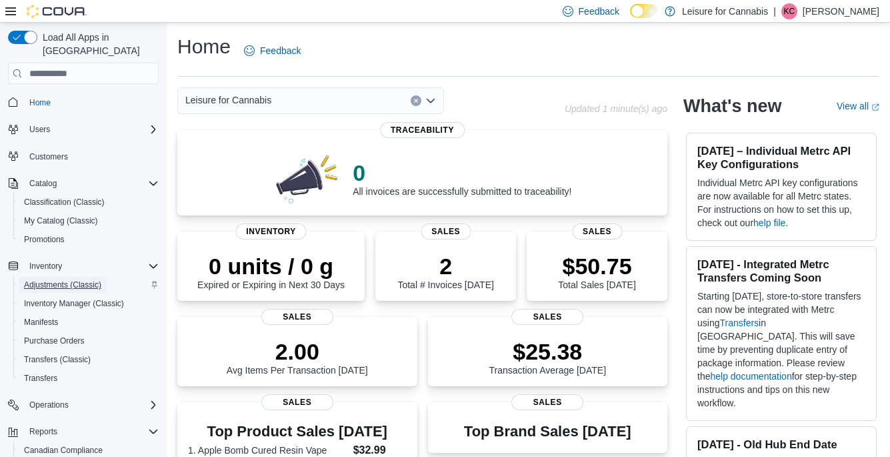
click at [51, 277] on span "Adjustments (Classic)" at bounding box center [62, 285] width 77 height 16
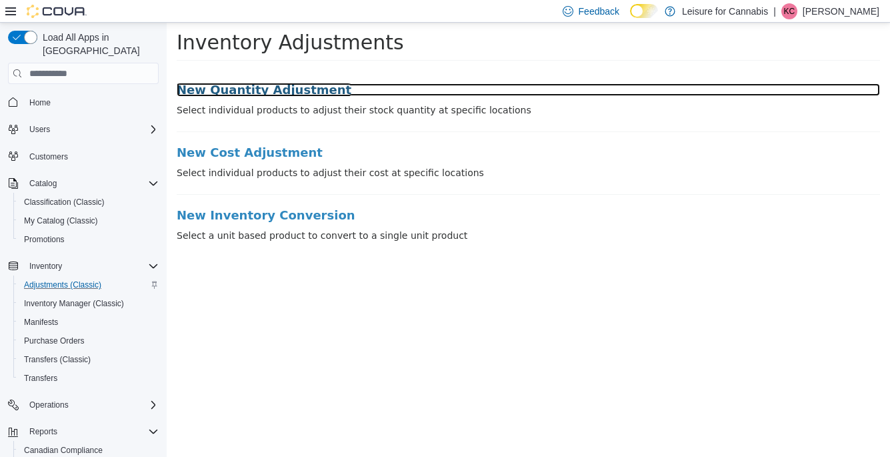
click at [279, 92] on h3 "New Quantity Adjustment" at bounding box center [528, 89] width 703 height 13
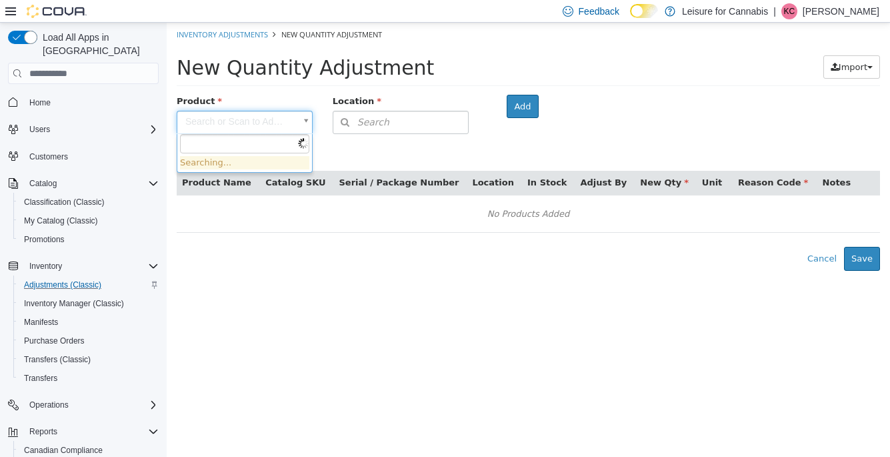
click at [225, 120] on body "× Inventory Adjustments New Quantity Adjustment New Quantity Adjustment Import …" at bounding box center [528, 147] width 723 height 248
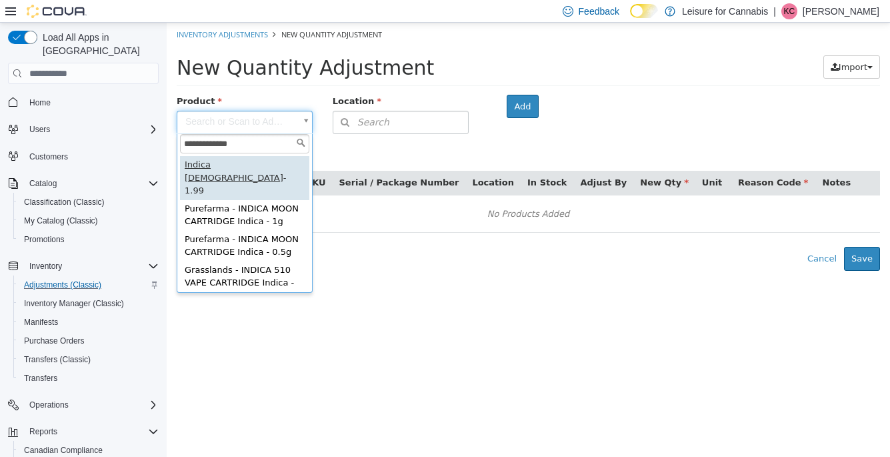
type input "**********"
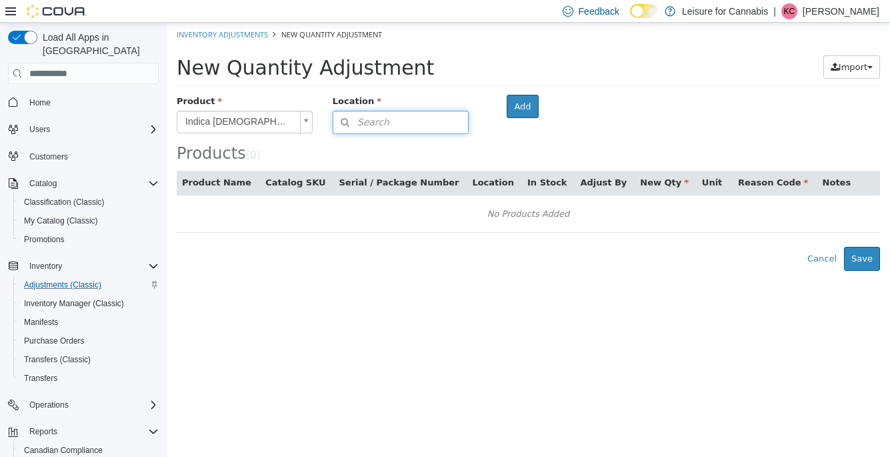
click at [355, 120] on icon "button" at bounding box center [345, 121] width 24 height 9
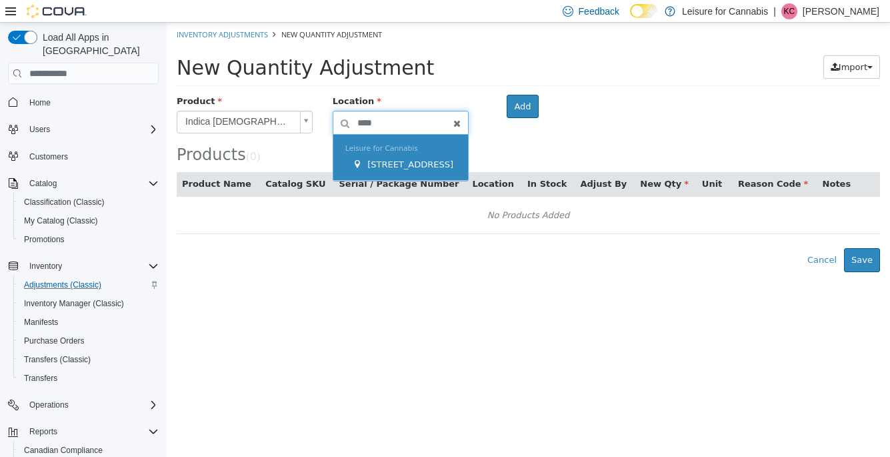
type input "****"
click at [364, 159] on div "3121 W. Broadway" at bounding box center [404, 164] width 104 height 13
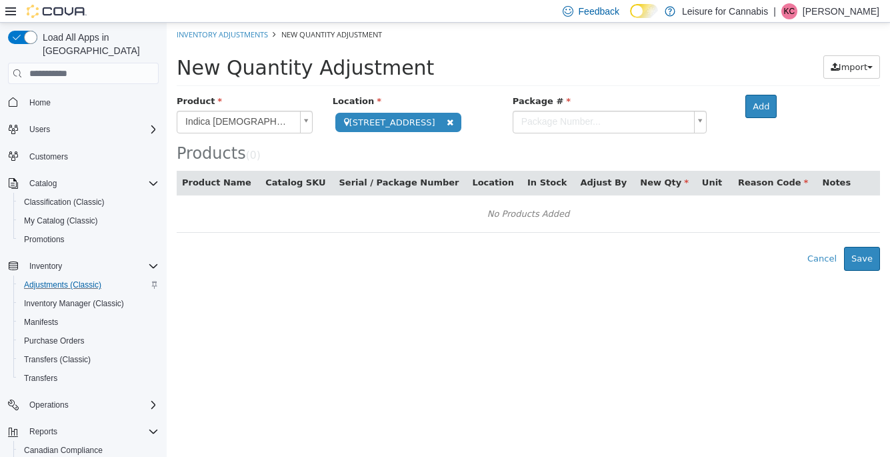
click at [548, 119] on body "**********" at bounding box center [528, 147] width 723 height 248
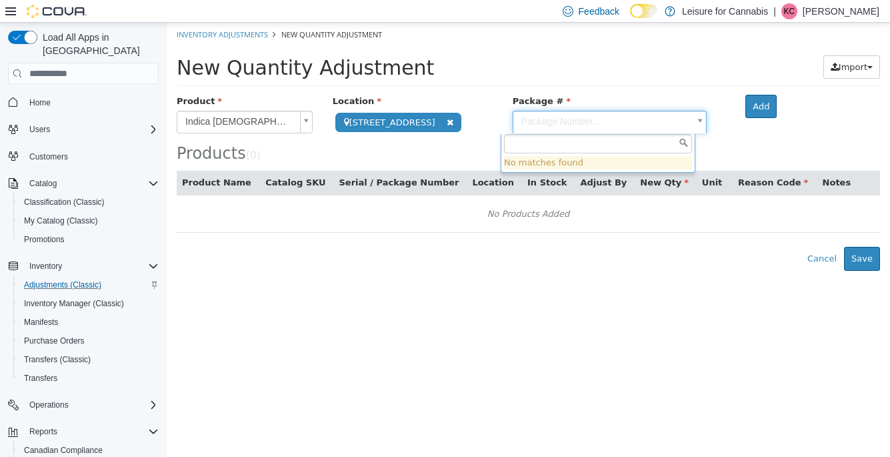
click at [723, 124] on body "**********" at bounding box center [528, 147] width 723 height 248
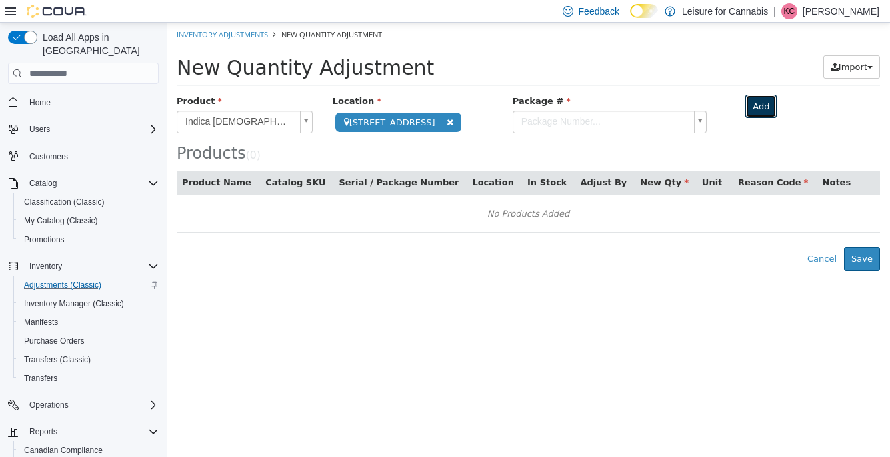
click at [745, 107] on button "Add" at bounding box center [760, 107] width 31 height 24
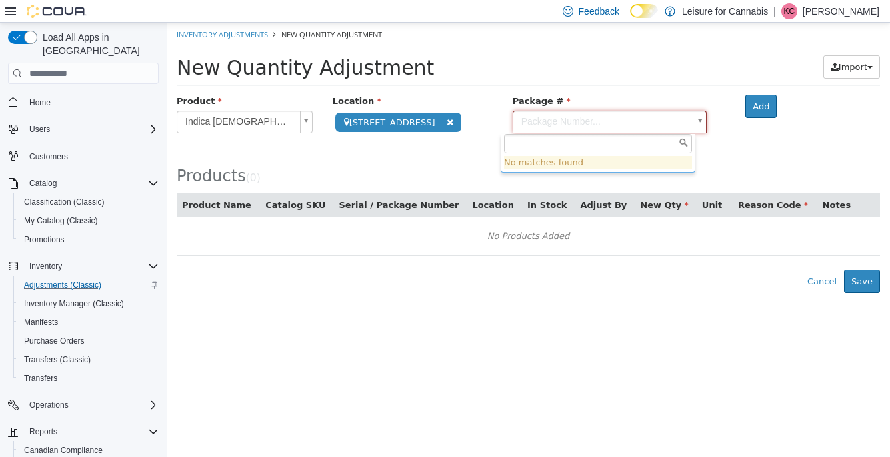
click at [681, 121] on body "**********" at bounding box center [528, 158] width 723 height 270
type input "*"
click at [684, 143] on input "text" at bounding box center [598, 144] width 188 height 20
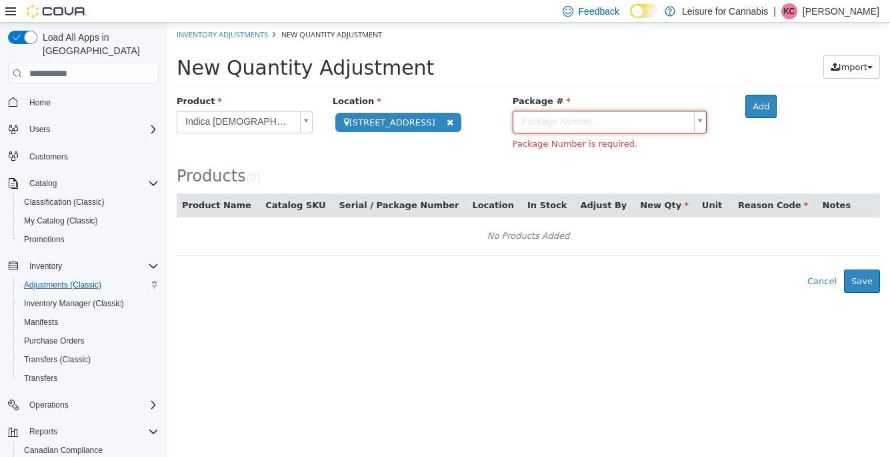
click at [710, 153] on body "**********" at bounding box center [528, 158] width 723 height 270
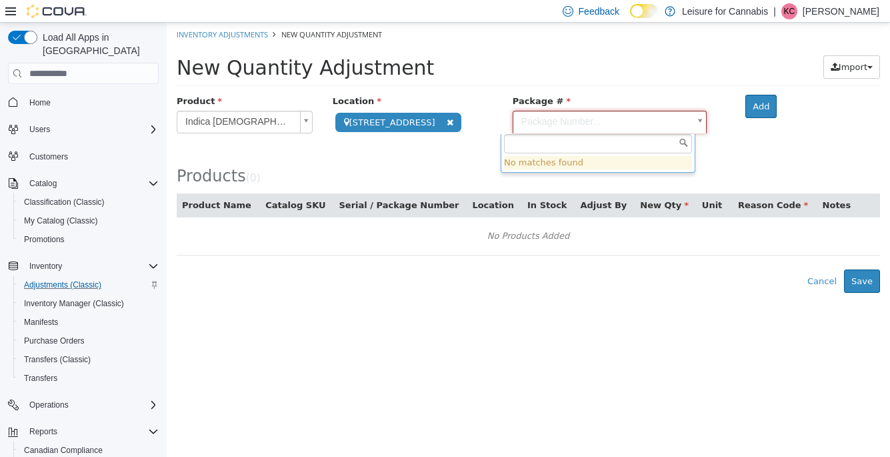
click at [691, 127] on body "**********" at bounding box center [528, 158] width 723 height 270
click at [717, 120] on body "**********" at bounding box center [528, 158] width 723 height 270
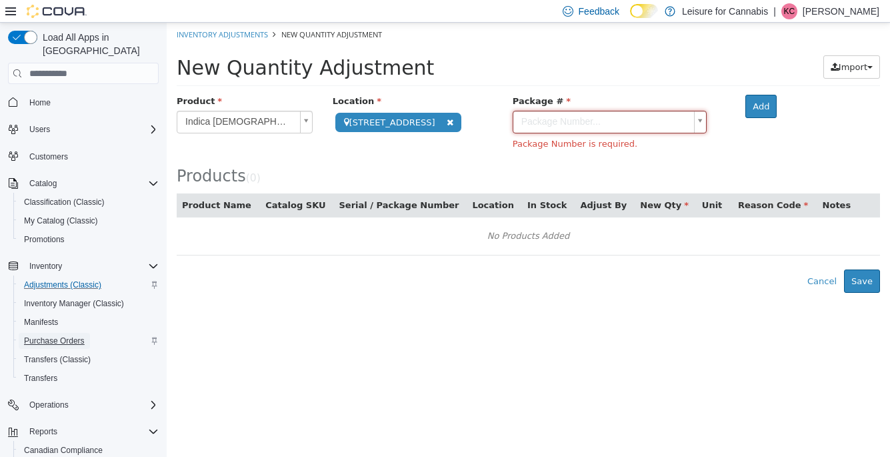
click at [72, 335] on span "Purchase Orders" at bounding box center [54, 340] width 61 height 11
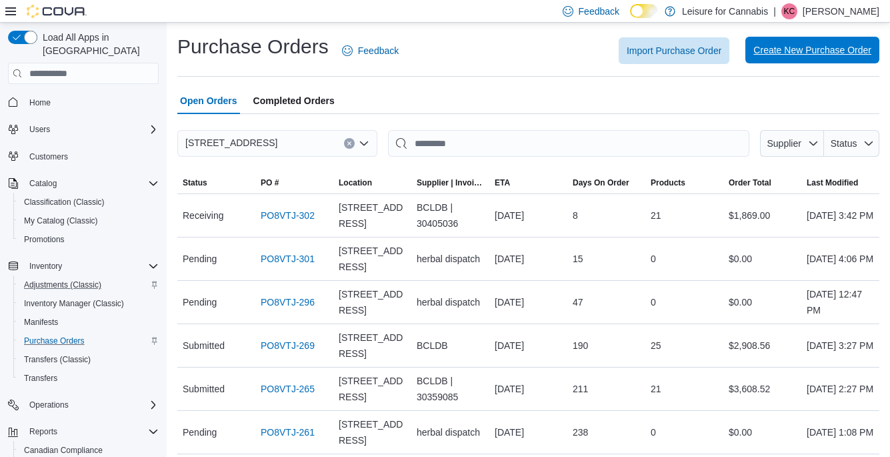
click at [789, 46] on span "Create New Purchase Order" at bounding box center [812, 49] width 118 height 13
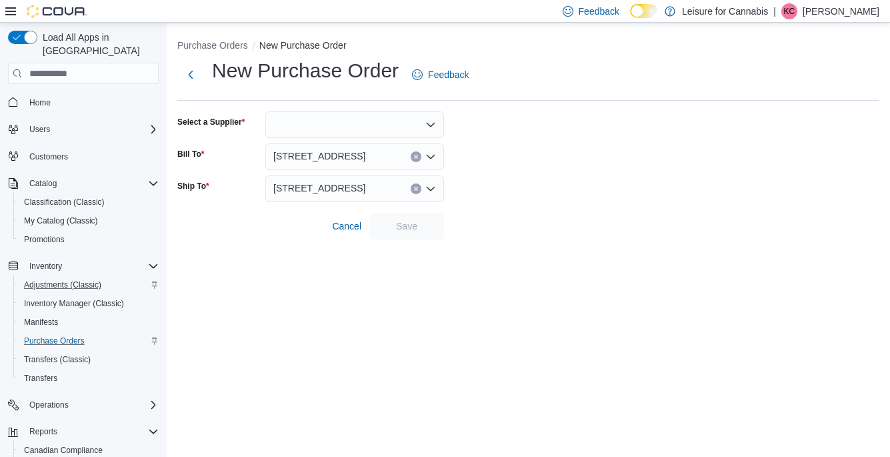
click at [380, 125] on div at bounding box center [354, 124] width 179 height 27
click at [504, 146] on form "Select a Supplier Bill To 3121 W. Broadway Ship To 3121 W. Broadway Cancel Save" at bounding box center [528, 175] width 702 height 128
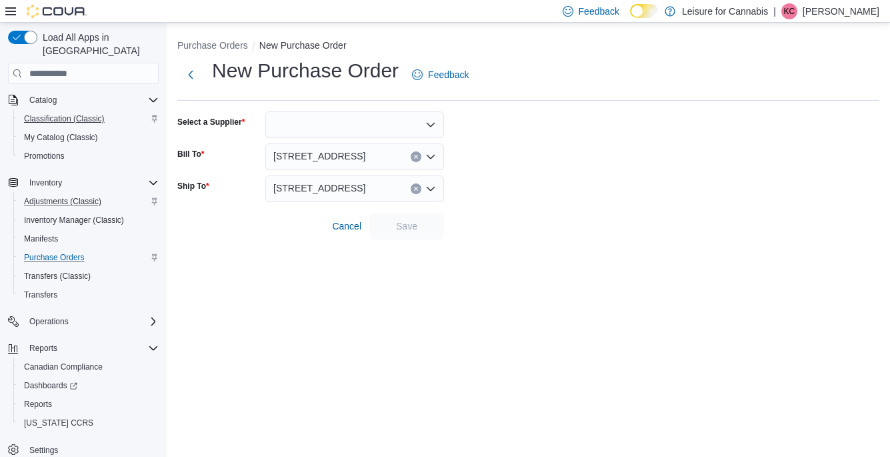
scroll to position [84, 0]
click at [383, 118] on div at bounding box center [354, 124] width 179 height 27
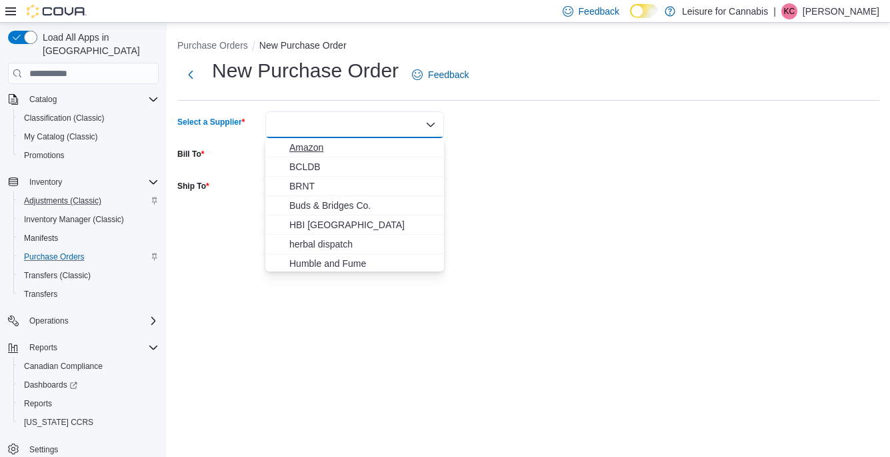
click at [311, 151] on span "Amazon" at bounding box center [362, 147] width 147 height 13
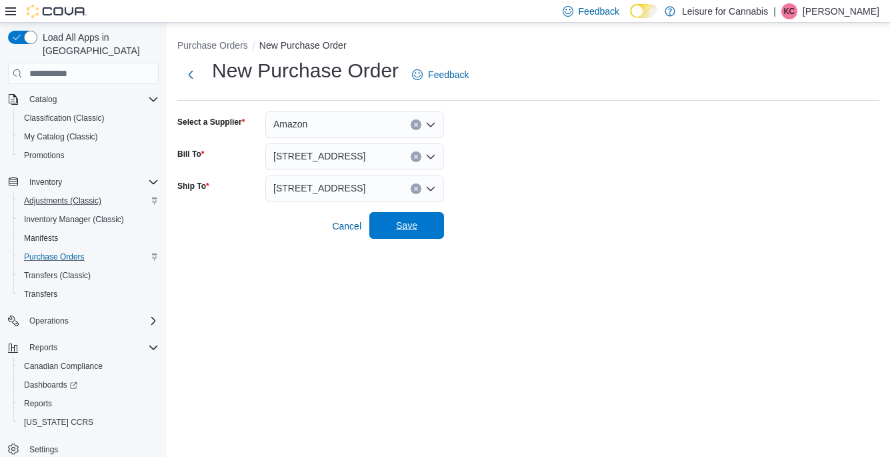
click at [389, 228] on span "Save" at bounding box center [406, 225] width 59 height 27
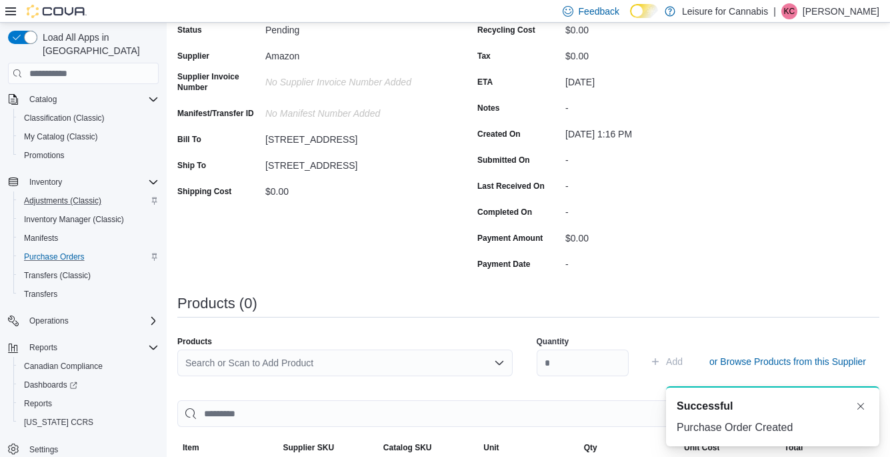
scroll to position [349, 0]
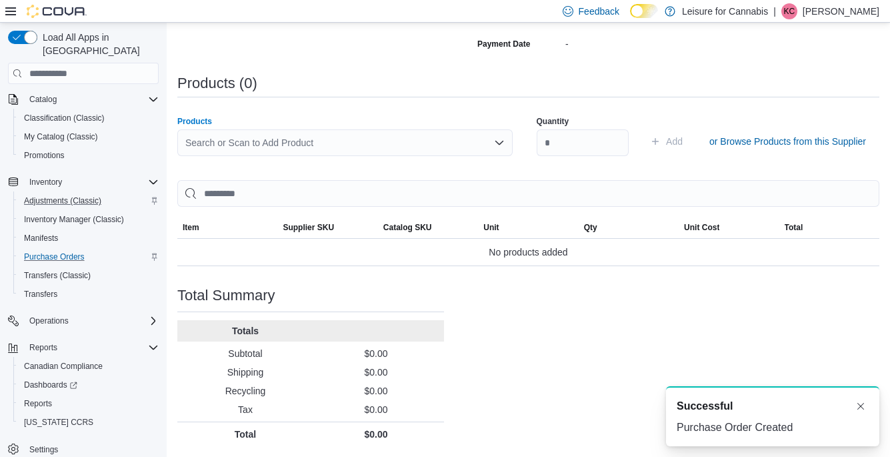
click at [491, 153] on div "Search or Scan to Add Product" at bounding box center [344, 142] width 335 height 27
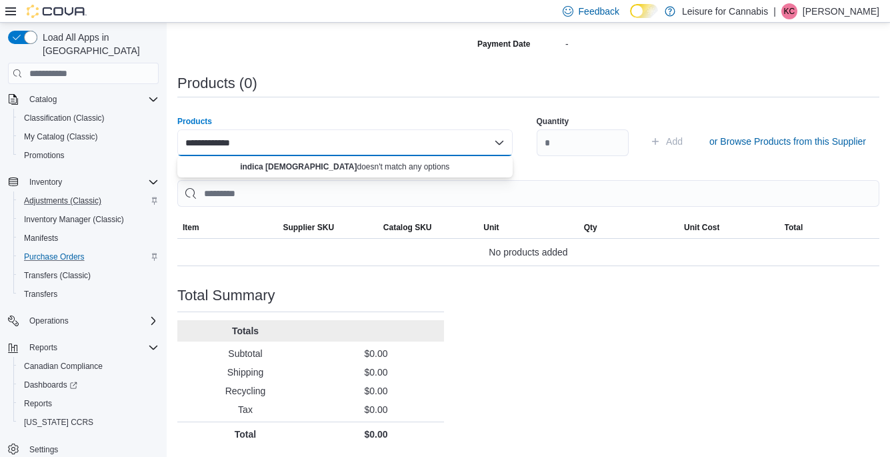
type input "**********"
drag, startPoint x: 249, startPoint y: 140, endPoint x: 175, endPoint y: 140, distance: 73.3
click at [175, 140] on div "**********" at bounding box center [528, 64] width 723 height 783
click at [354, 119] on div "Products" at bounding box center [344, 121] width 335 height 11
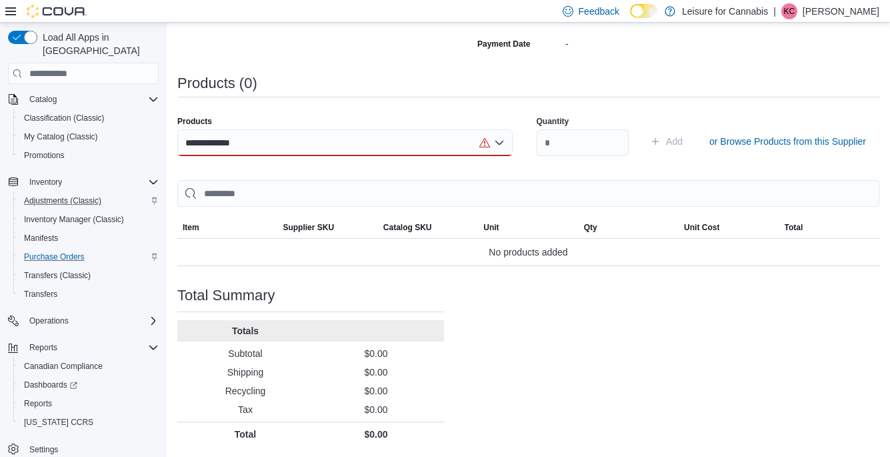
scroll to position [337, 0]
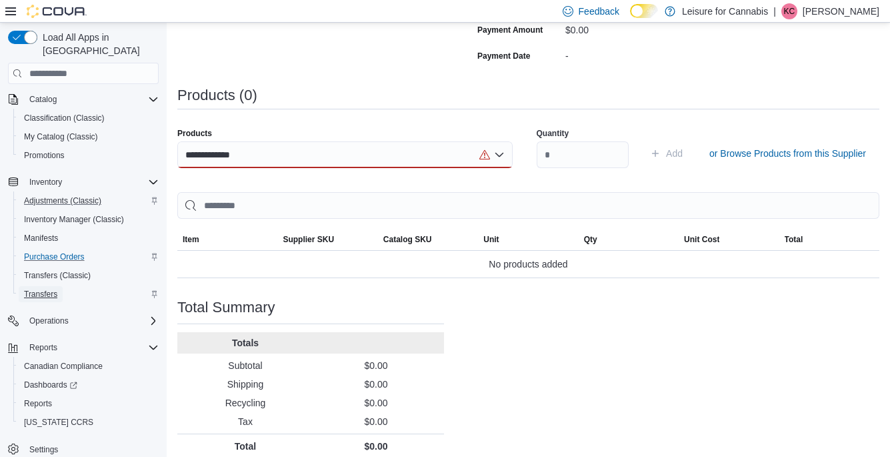
click at [56, 289] on span "Transfers" at bounding box center [40, 294] width 33 height 11
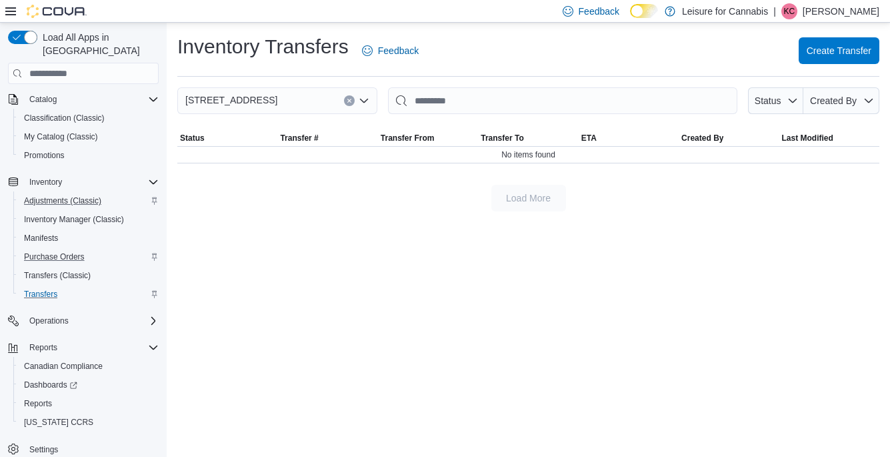
click at [40, 71] on div "Load All Apps in New Hub Home Users Customers Catalog Classification (Classic) …" at bounding box center [83, 261] width 161 height 473
click at [38, 94] on span "Catalog" at bounding box center [42, 99] width 27 height 11
click at [47, 150] on span "Catalog" at bounding box center [42, 155] width 27 height 11
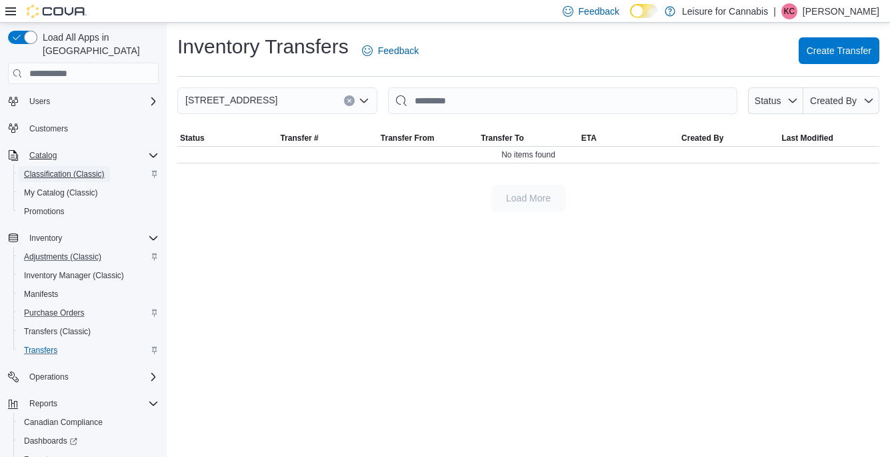
click at [47, 169] on span "Classification (Classic)" at bounding box center [64, 174] width 81 height 11
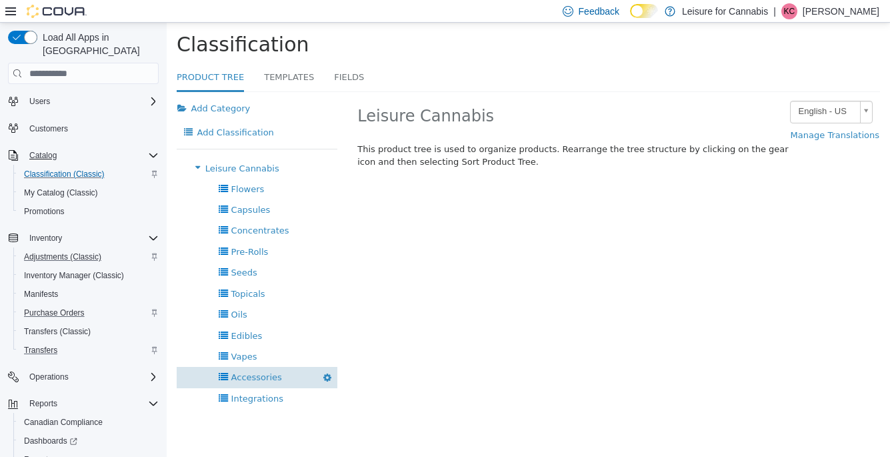
click at [260, 384] on div "Accessories Delete" at bounding box center [257, 377] width 161 height 21
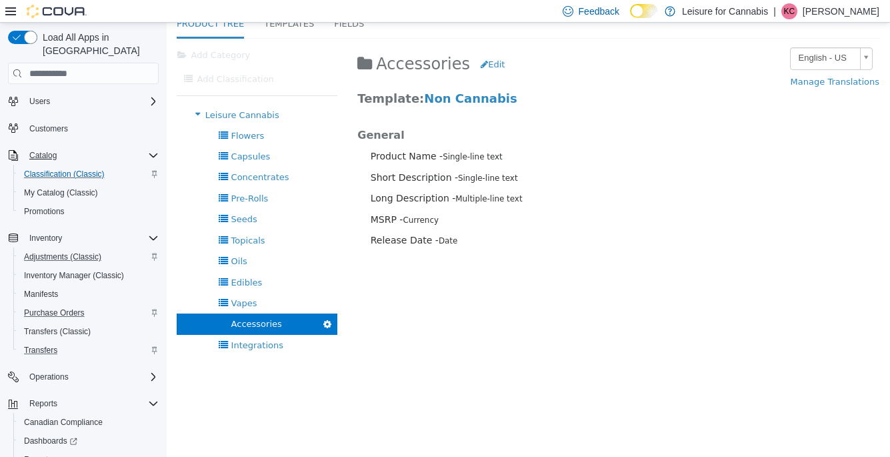
scroll to position [59, 0]
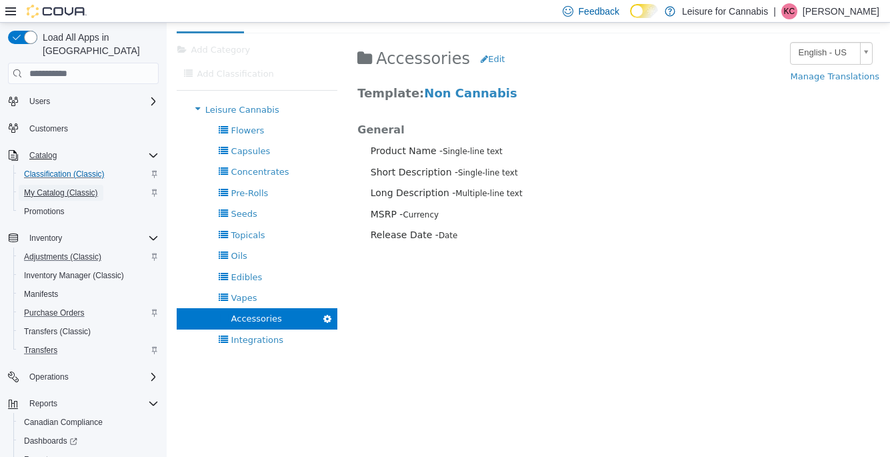
click at [82, 187] on span "My Catalog (Classic)" at bounding box center [61, 192] width 74 height 11
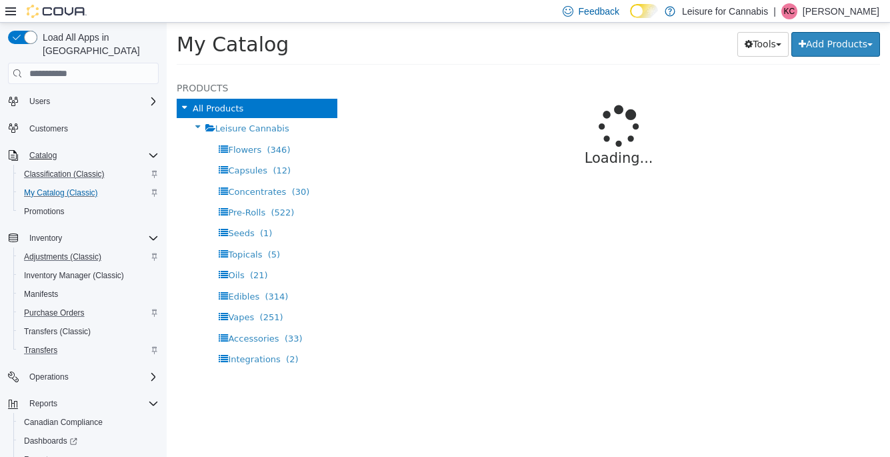
select select "**********"
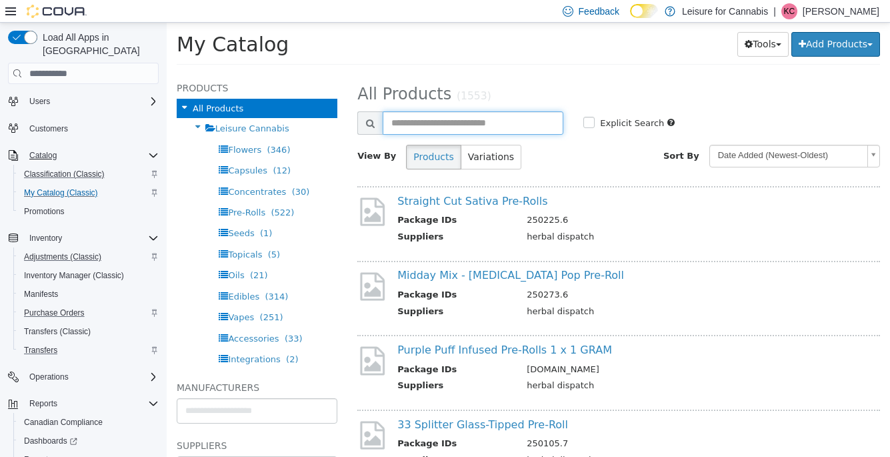
click at [499, 129] on input "text" at bounding box center [473, 122] width 181 height 23
type input "**********"
select select "**********"
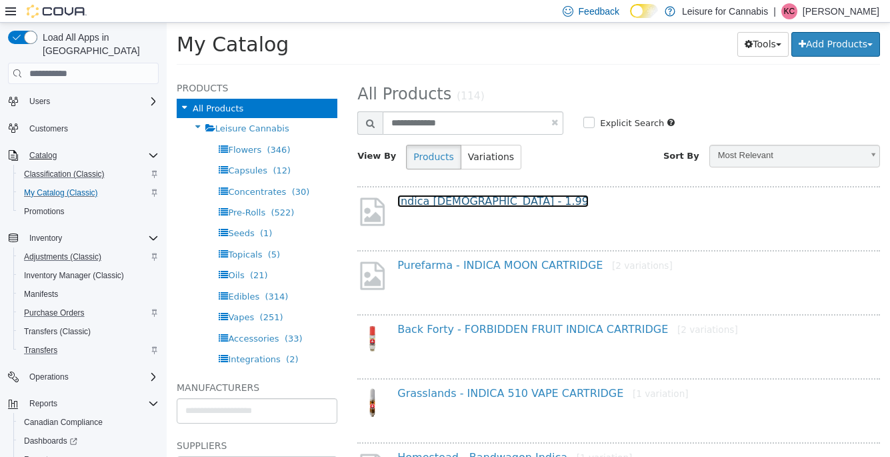
click at [470, 201] on link "Indica Gospel - 1.99" at bounding box center [492, 201] width 191 height 13
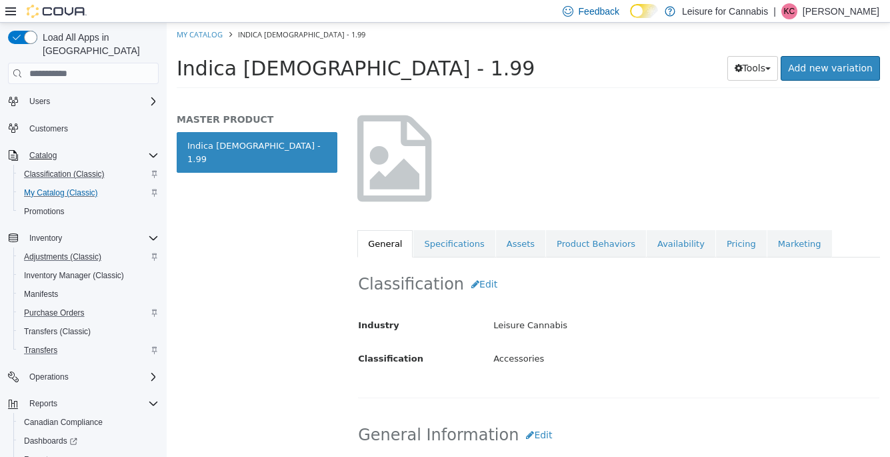
scroll to position [71, 0]
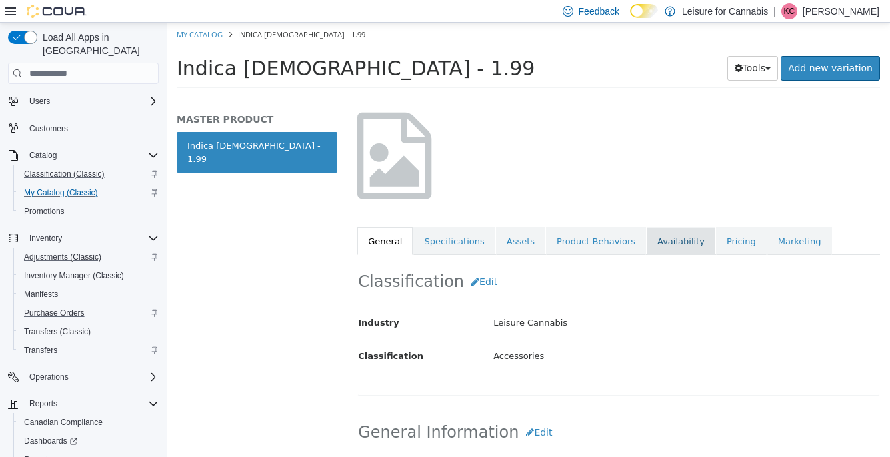
click at [652, 237] on link "Availability" at bounding box center [681, 241] width 69 height 28
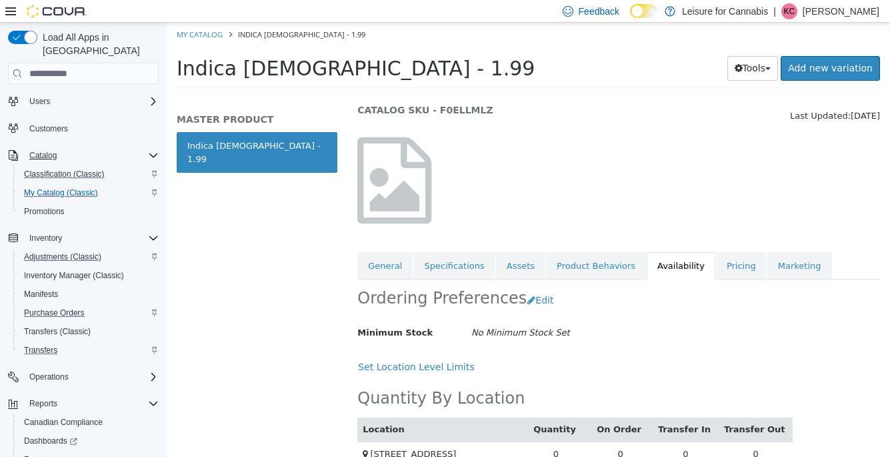
scroll to position [70, 0]
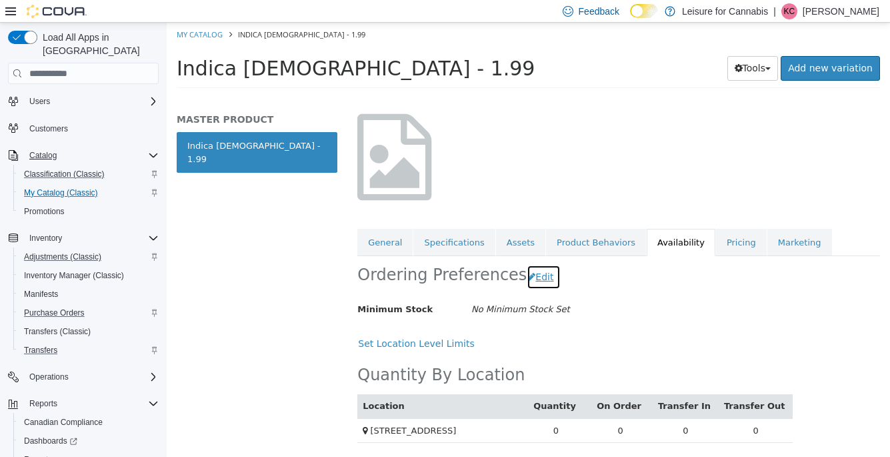
click at [530, 279] on button "Edit" at bounding box center [544, 277] width 34 height 25
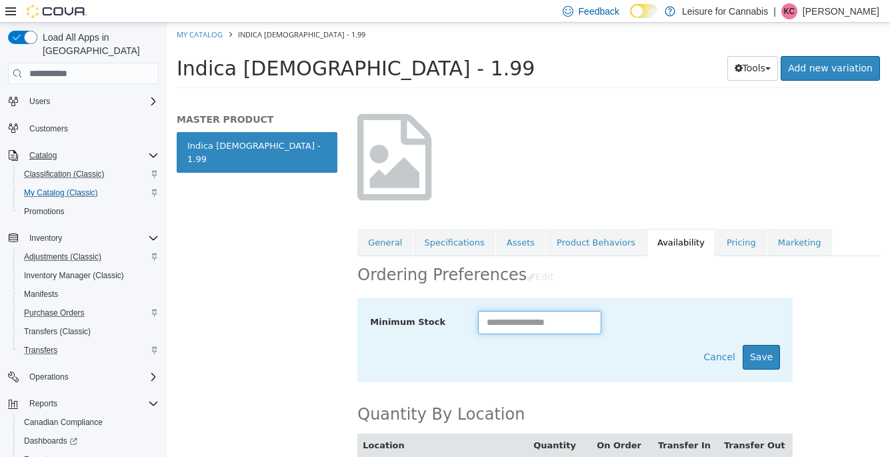
click at [550, 327] on input "text" at bounding box center [539, 322] width 123 height 23
type input "**"
click at [765, 363] on button "Save" at bounding box center [761, 357] width 37 height 25
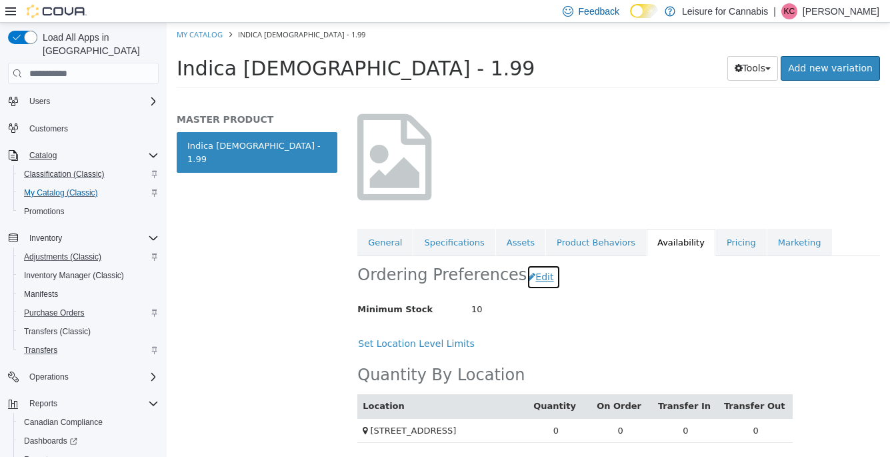
click at [534, 273] on button "Edit" at bounding box center [544, 277] width 34 height 25
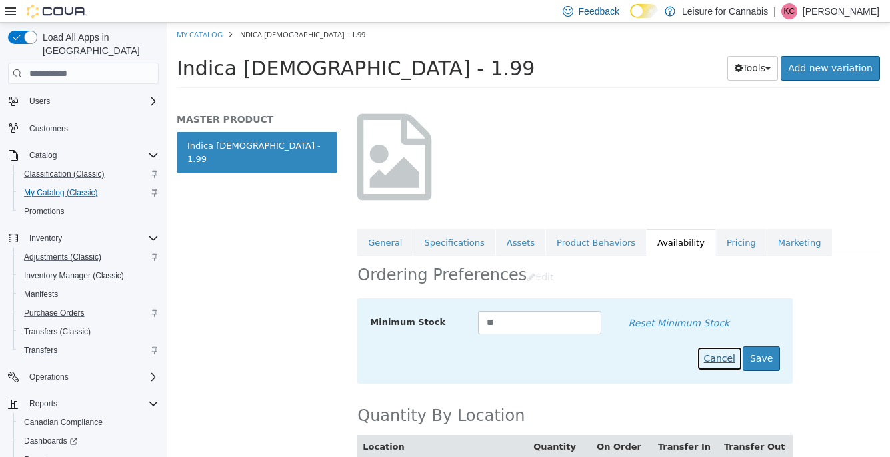
click at [719, 361] on button "Cancel" at bounding box center [720, 358] width 46 height 25
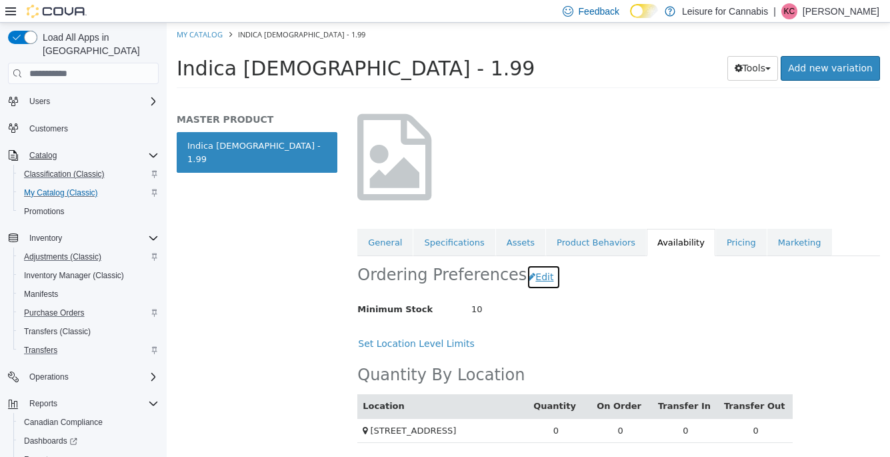
click at [527, 277] on button "Edit" at bounding box center [544, 277] width 34 height 25
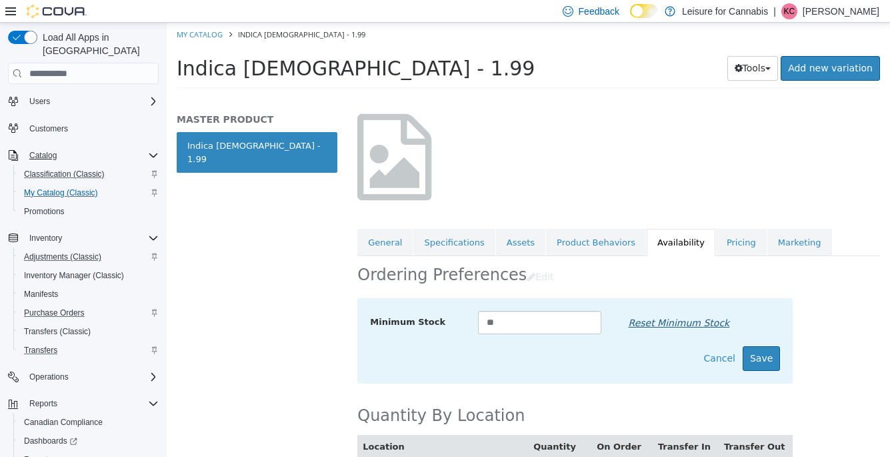
click at [651, 323] on link "Reset Minimum Stock" at bounding box center [679, 323] width 116 height 25
click at [753, 357] on button "Save" at bounding box center [761, 358] width 37 height 25
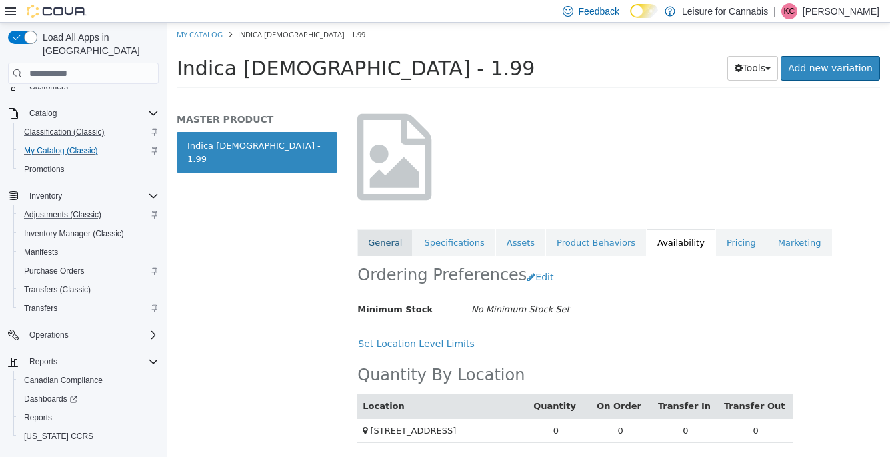
click at [364, 237] on link "General" at bounding box center [384, 243] width 55 height 28
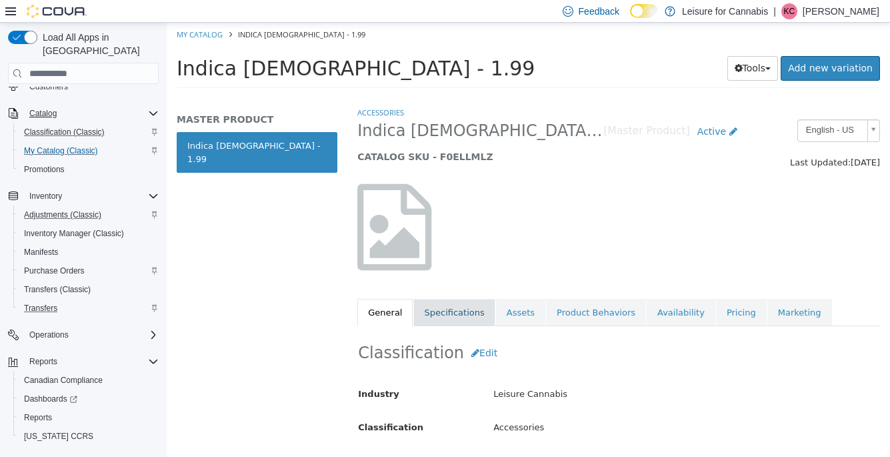
click at [441, 317] on link "Specifications" at bounding box center [453, 313] width 81 height 28
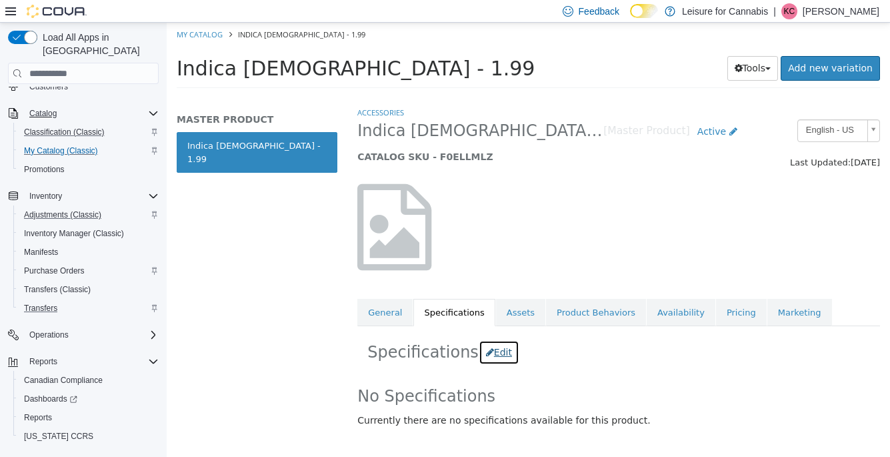
click at [479, 352] on button "Edit" at bounding box center [499, 352] width 41 height 25
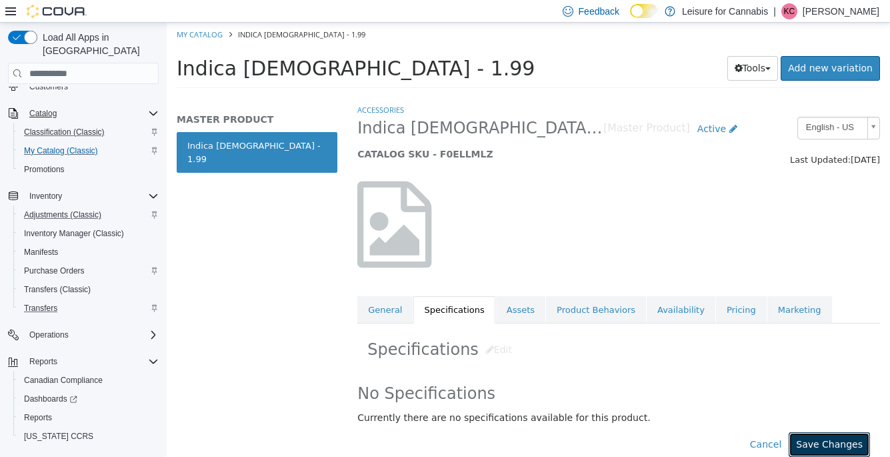
click at [835, 447] on button "Save Changes" at bounding box center [829, 444] width 81 height 25
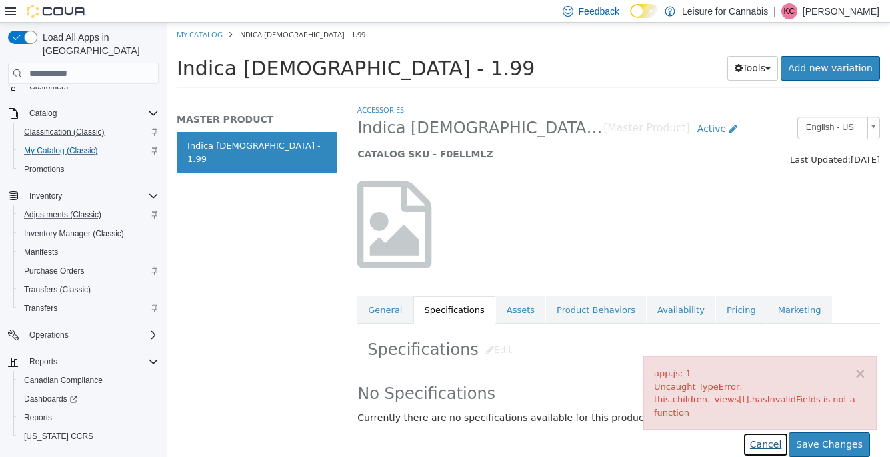
click at [752, 447] on button "Cancel" at bounding box center [766, 444] width 46 height 25
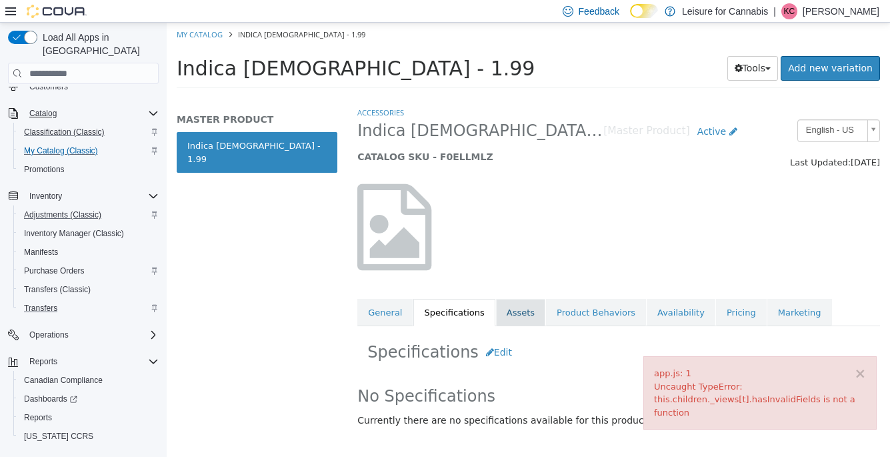
click at [503, 305] on link "Assets" at bounding box center [520, 313] width 49 height 28
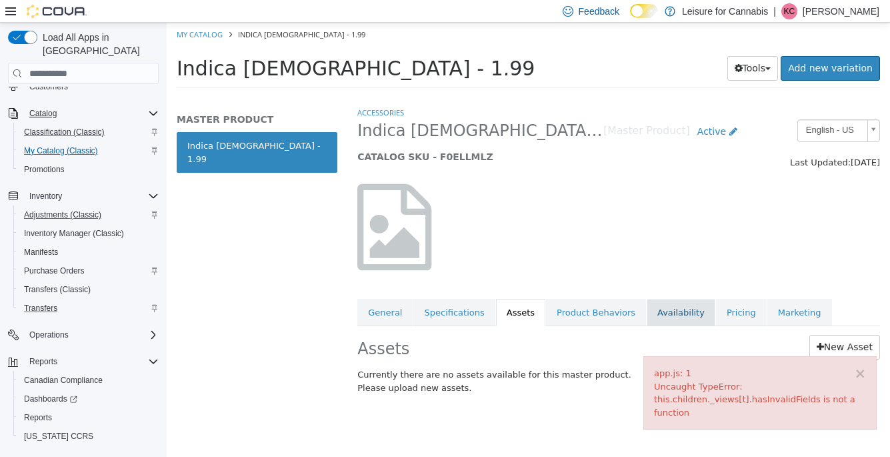
click at [689, 303] on link "Availability" at bounding box center [681, 313] width 69 height 28
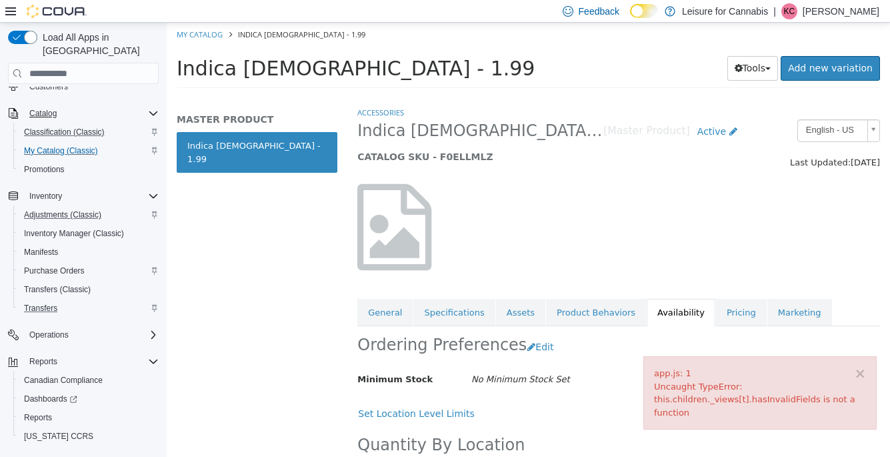
scroll to position [70, 0]
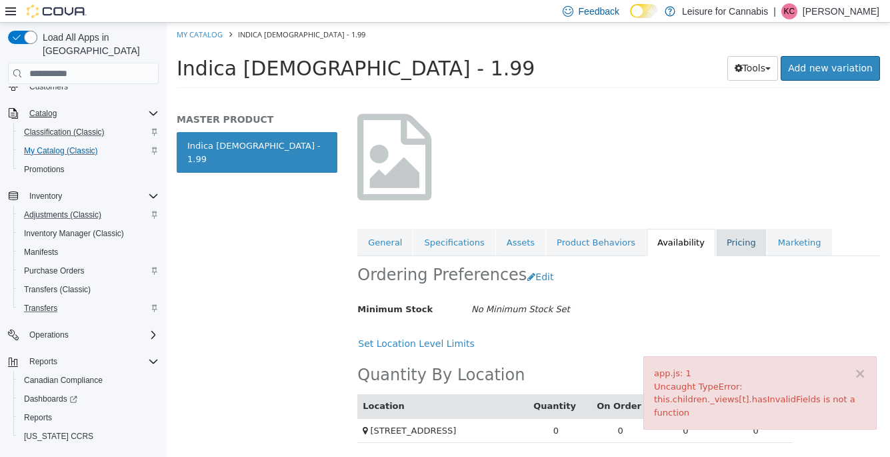
click at [741, 245] on link "Pricing" at bounding box center [741, 243] width 51 height 28
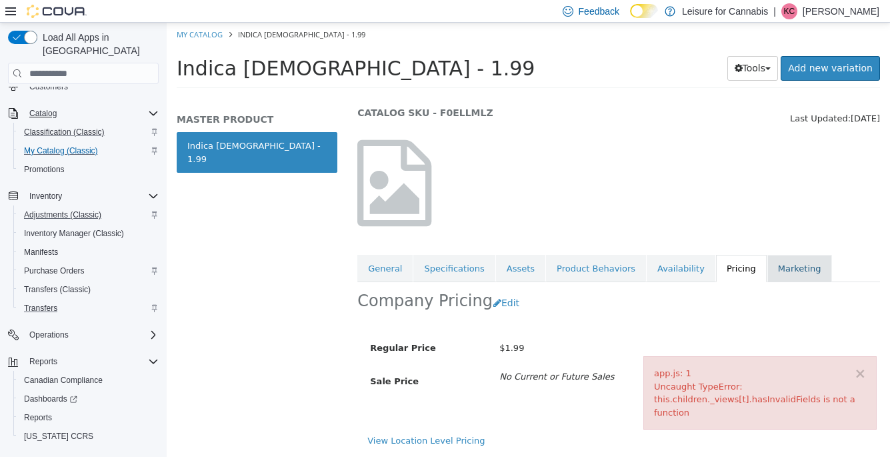
click at [789, 275] on link "Marketing" at bounding box center [799, 269] width 65 height 28
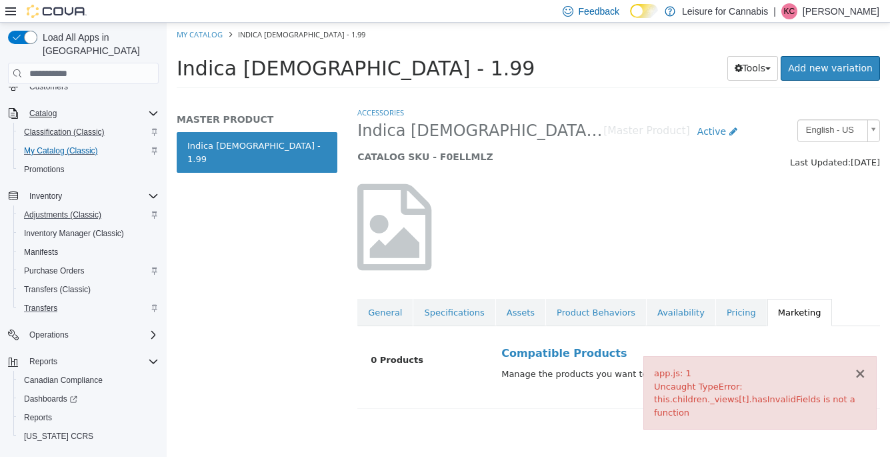
click at [863, 379] on button "×" at bounding box center [860, 374] width 12 height 14
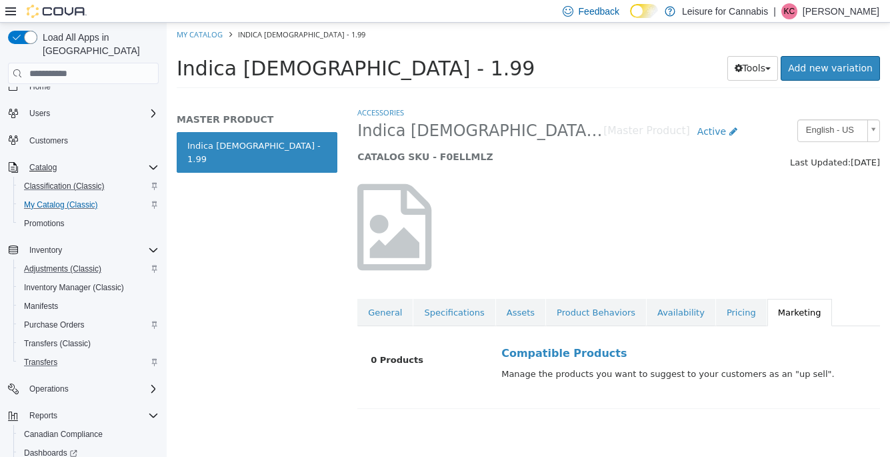
scroll to position [6, 0]
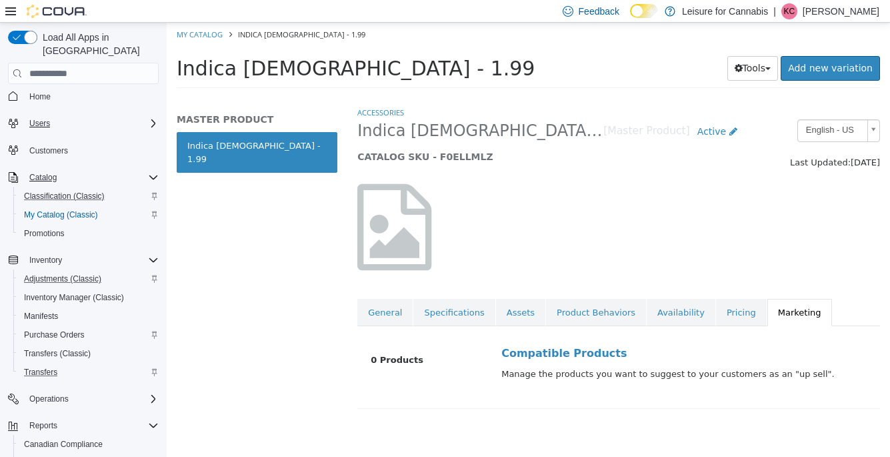
click at [151, 119] on icon "Complex example" at bounding box center [153, 123] width 4 height 8
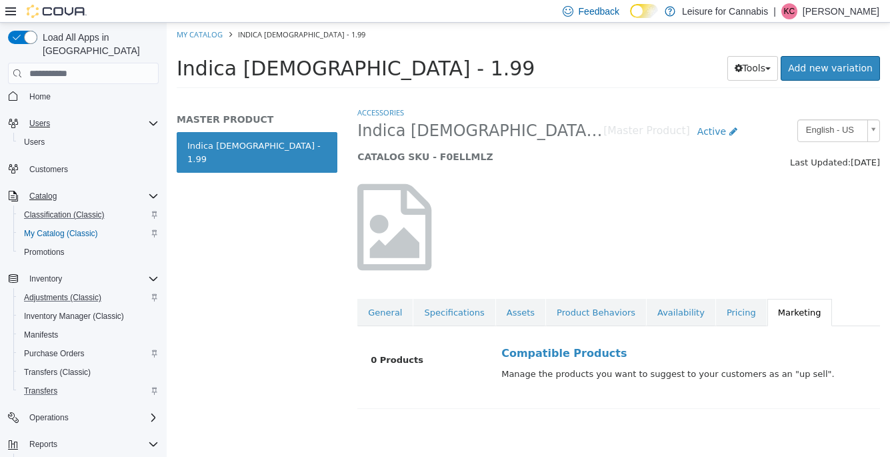
click at [151, 118] on icon "Complex example" at bounding box center [153, 123] width 11 height 11
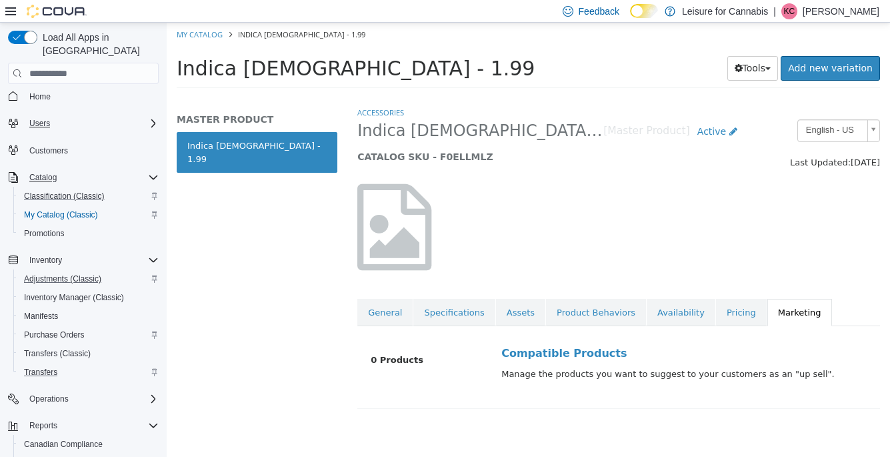
scroll to position [0, 0]
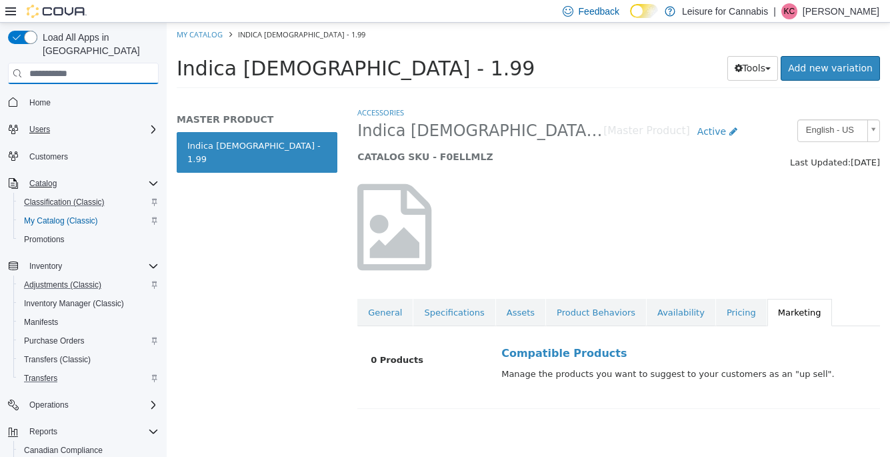
click at [42, 63] on input "search" at bounding box center [83, 73] width 151 height 21
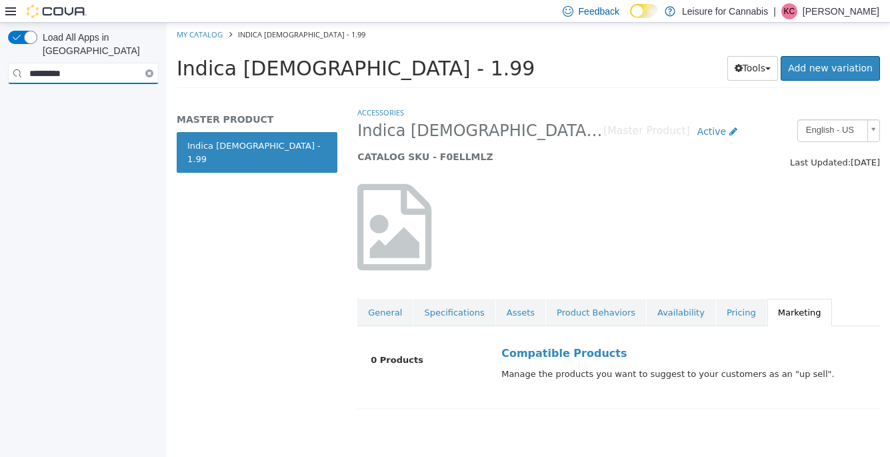
type input "*********"
click at [151, 69] on button "Clear input" at bounding box center [149, 73] width 8 height 8
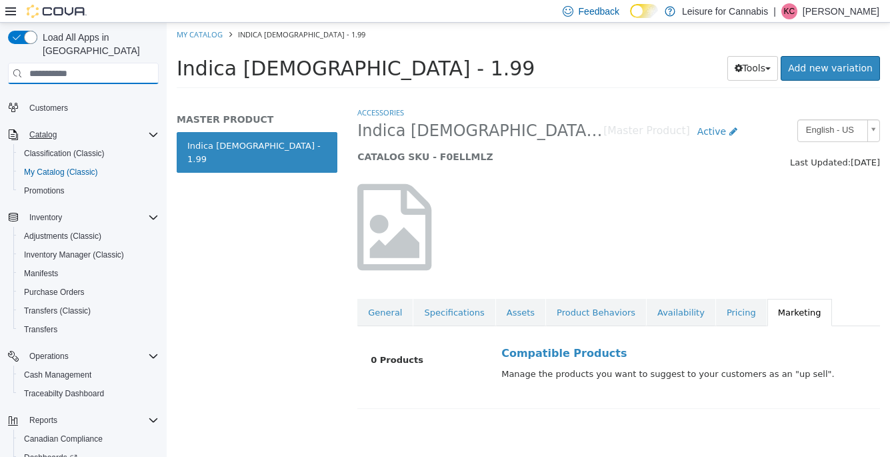
scroll to position [140, 0]
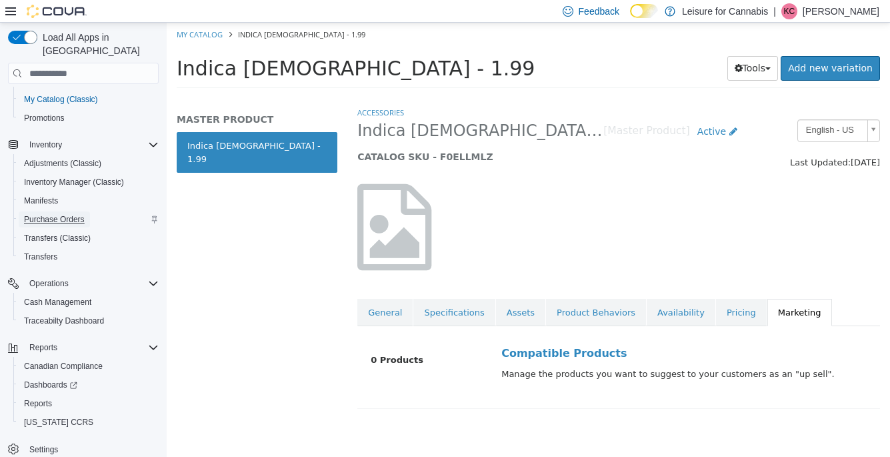
click at [51, 211] on span "Purchase Orders" at bounding box center [54, 219] width 61 height 16
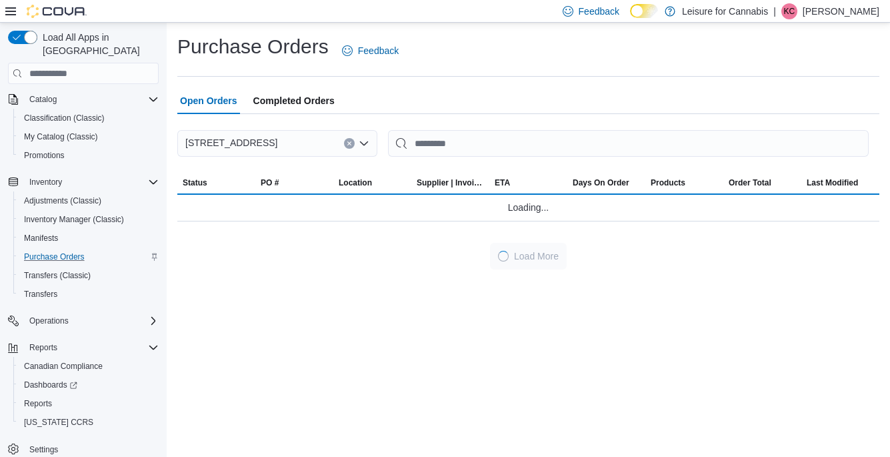
scroll to position [84, 0]
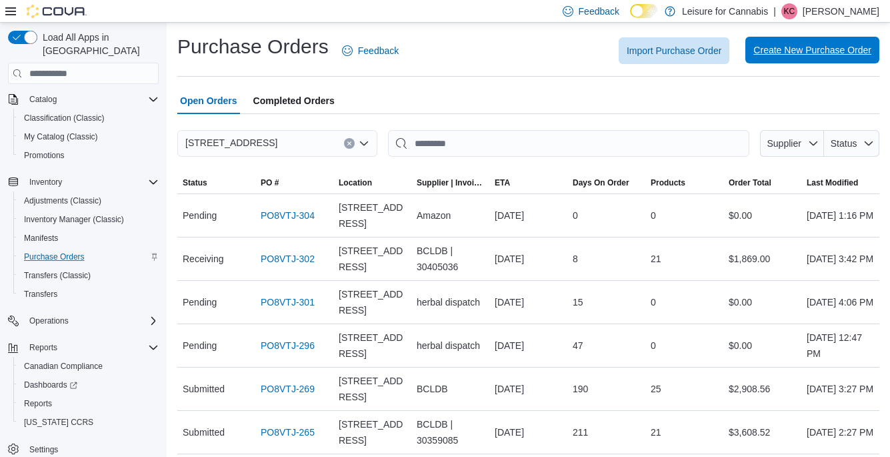
click at [787, 48] on span "Create New Purchase Order" at bounding box center [812, 49] width 118 height 13
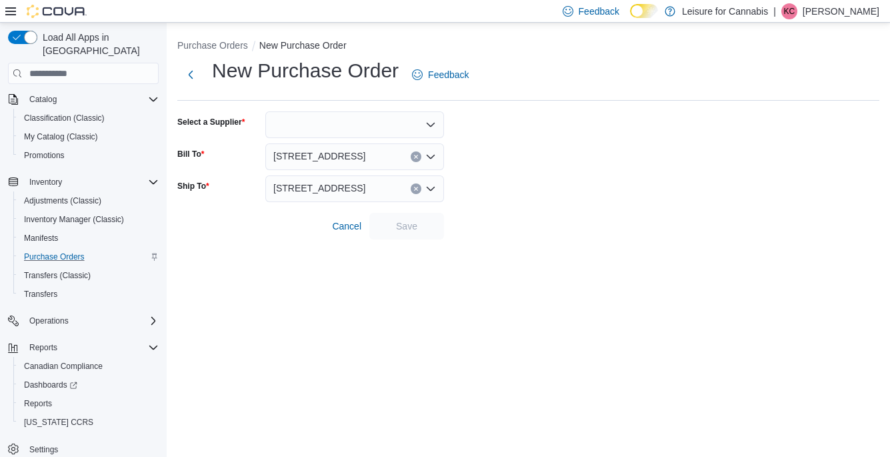
click at [385, 123] on div at bounding box center [354, 124] width 179 height 27
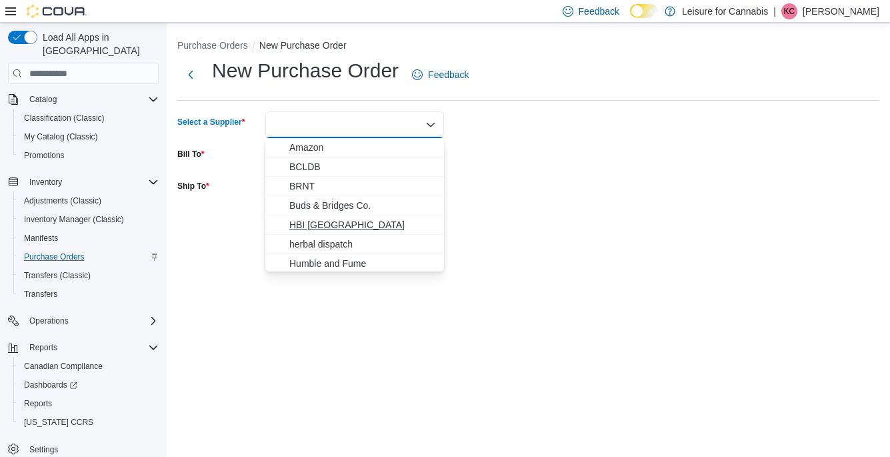
scroll to position [60, 0]
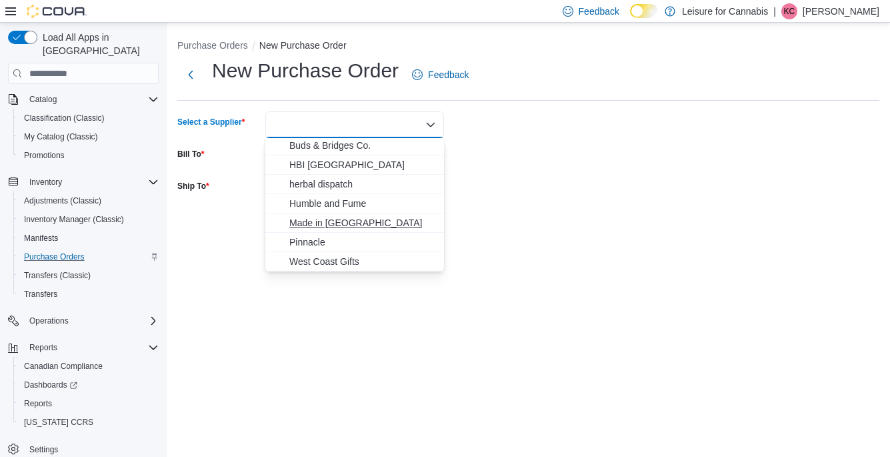
click at [341, 224] on span "Made in [GEOGRAPHIC_DATA]" at bounding box center [362, 222] width 147 height 13
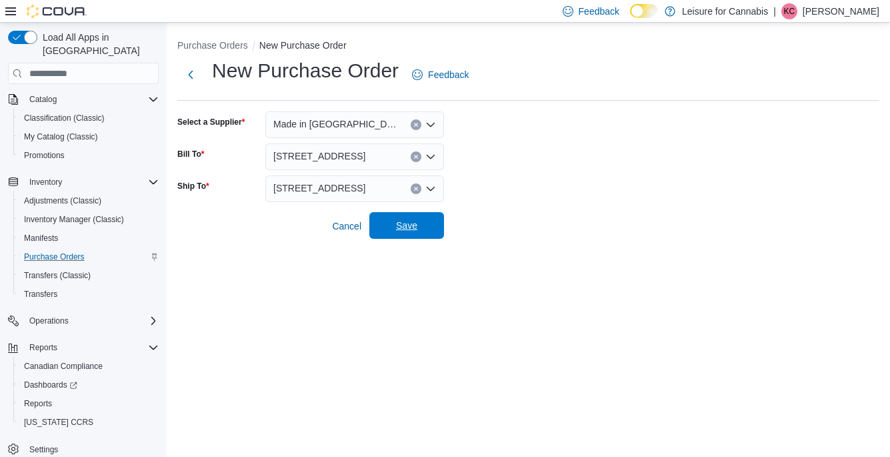
click at [435, 232] on span "Save" at bounding box center [406, 225] width 59 height 27
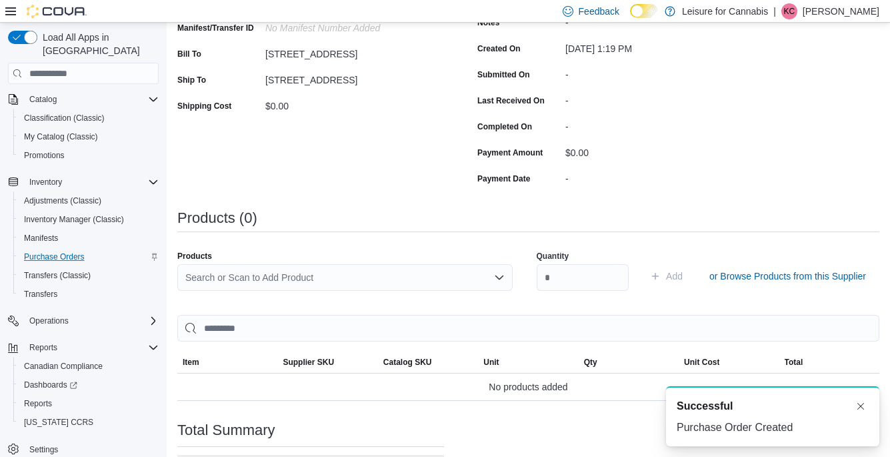
scroll to position [329, 0]
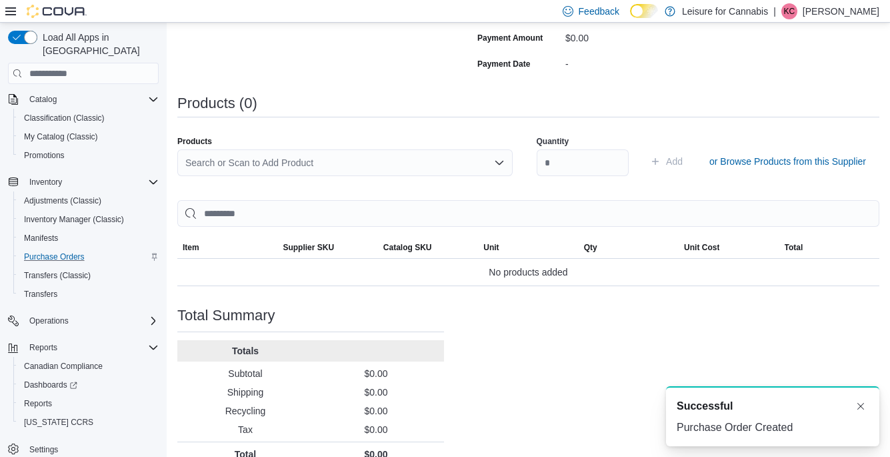
click at [363, 165] on div "Search or Scan to Add Product" at bounding box center [344, 162] width 335 height 27
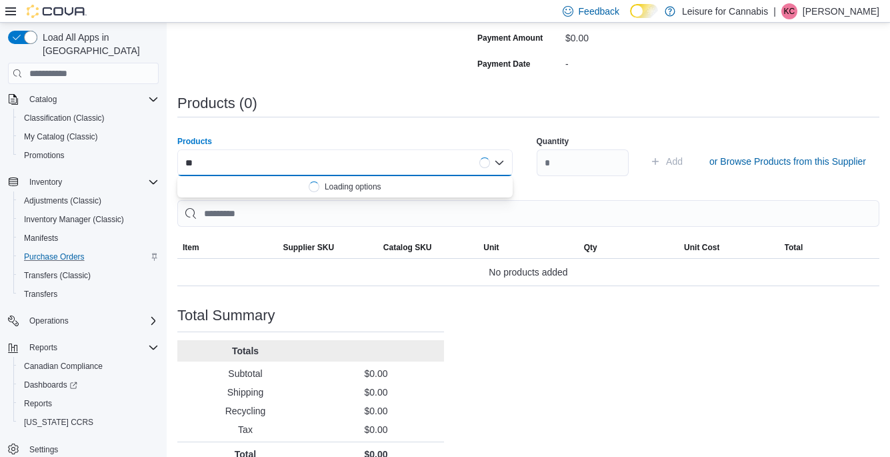
type input "*"
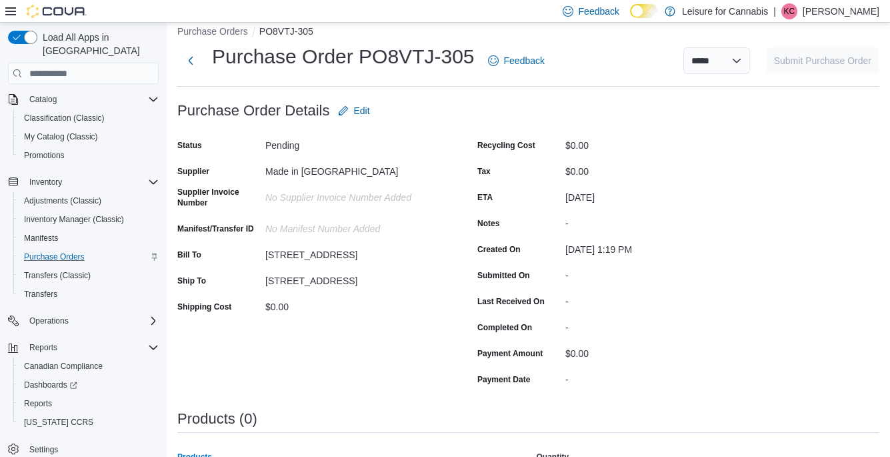
scroll to position [0, 0]
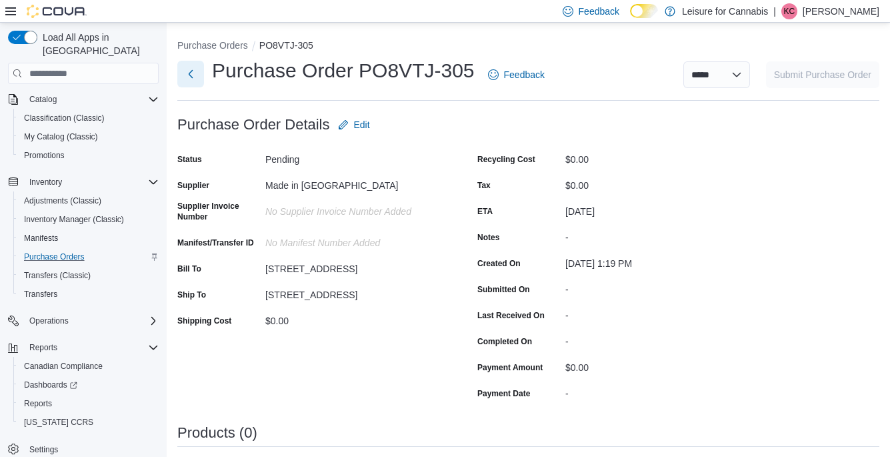
click at [195, 80] on button "Next" at bounding box center [190, 74] width 27 height 27
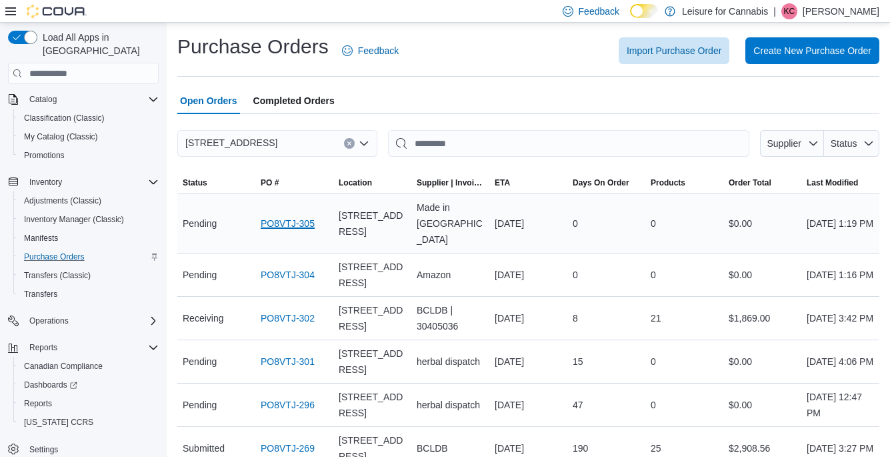
click at [272, 215] on link "PO8VTJ-305" at bounding box center [288, 223] width 54 height 16
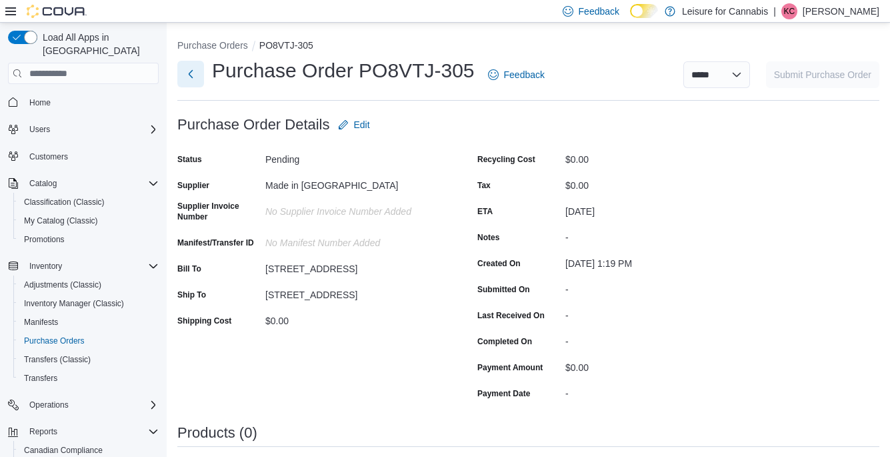
click at [195, 70] on button "Next" at bounding box center [190, 74] width 27 height 27
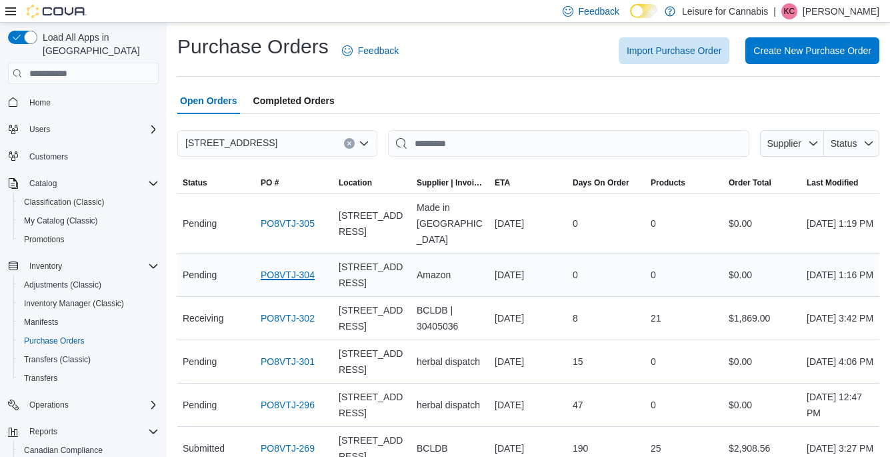
click at [268, 267] on link "PO8VTJ-304" at bounding box center [288, 275] width 54 height 16
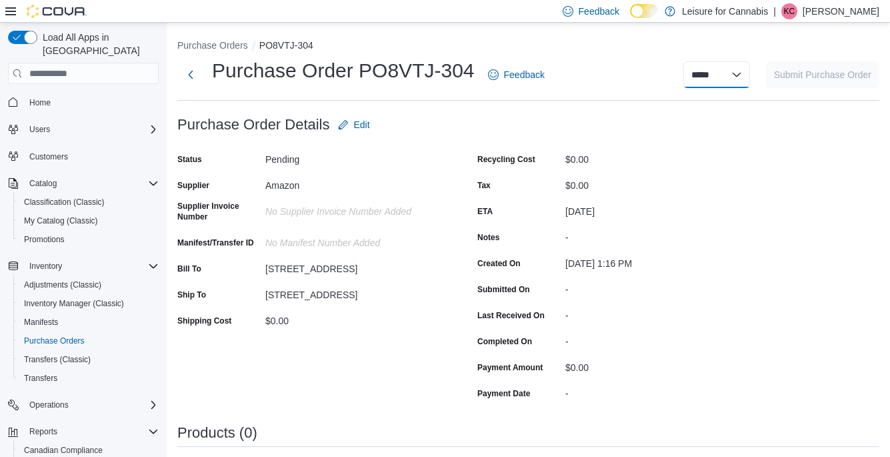
click at [727, 73] on select "**********" at bounding box center [716, 74] width 67 height 27
select select "**********"
select select
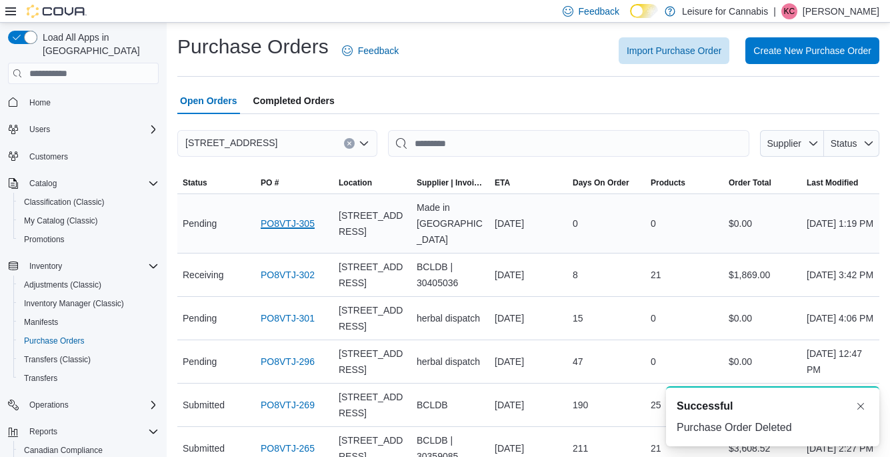
click at [291, 217] on link "PO8VTJ-305" at bounding box center [288, 223] width 54 height 16
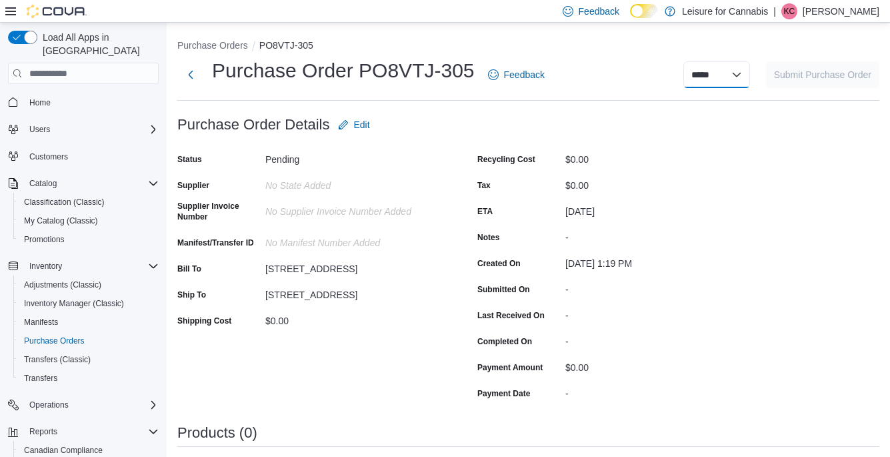
click at [725, 75] on select "**********" at bounding box center [716, 74] width 67 height 27
select select "**********"
select select
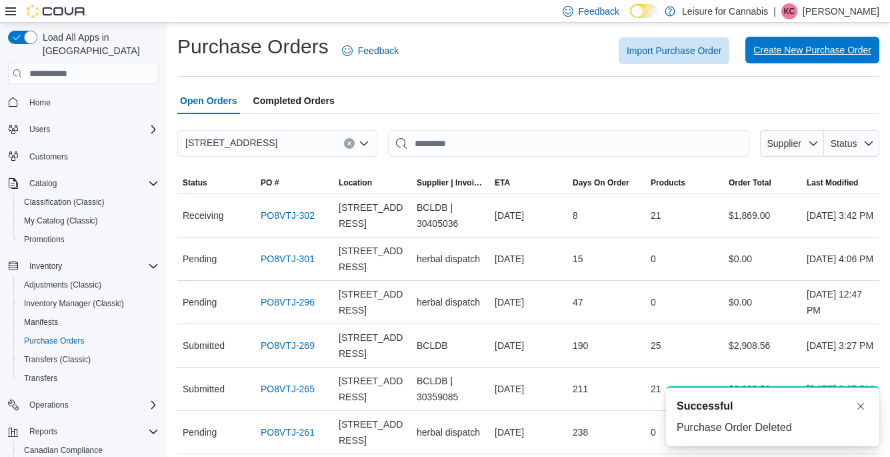
click at [763, 58] on span "Create New Purchase Order" at bounding box center [812, 50] width 118 height 27
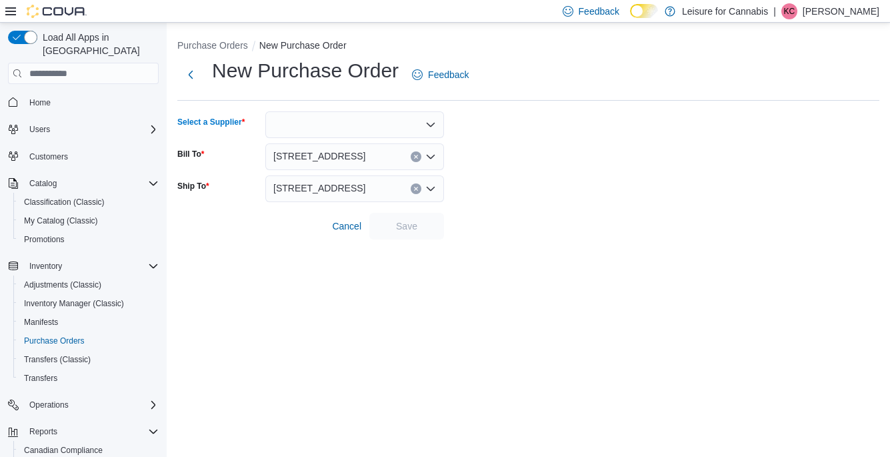
click at [419, 121] on div at bounding box center [354, 124] width 179 height 27
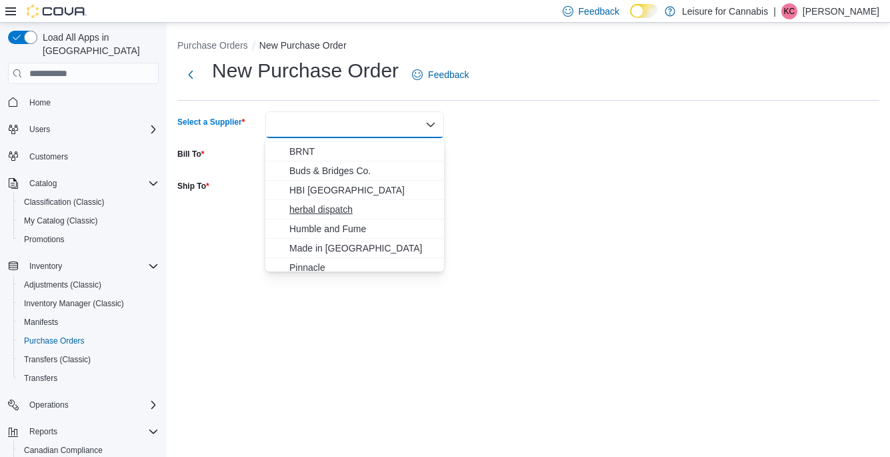
scroll to position [60, 0]
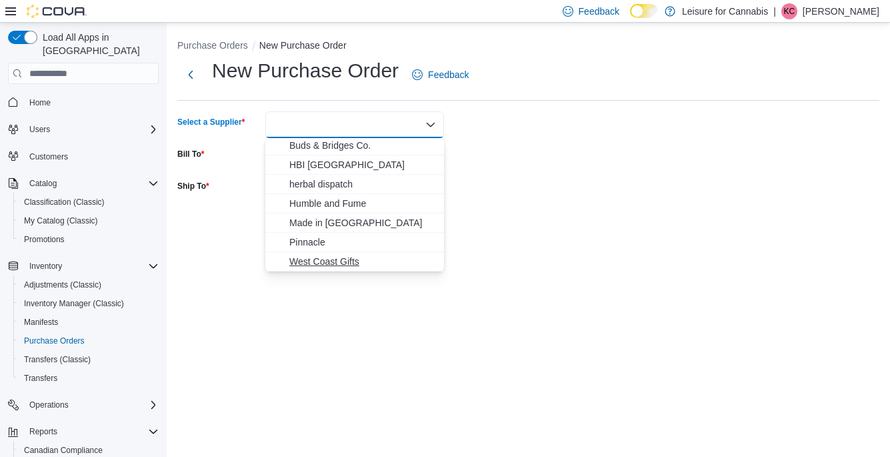
click at [310, 261] on span "West Coast Gifts" at bounding box center [362, 261] width 147 height 13
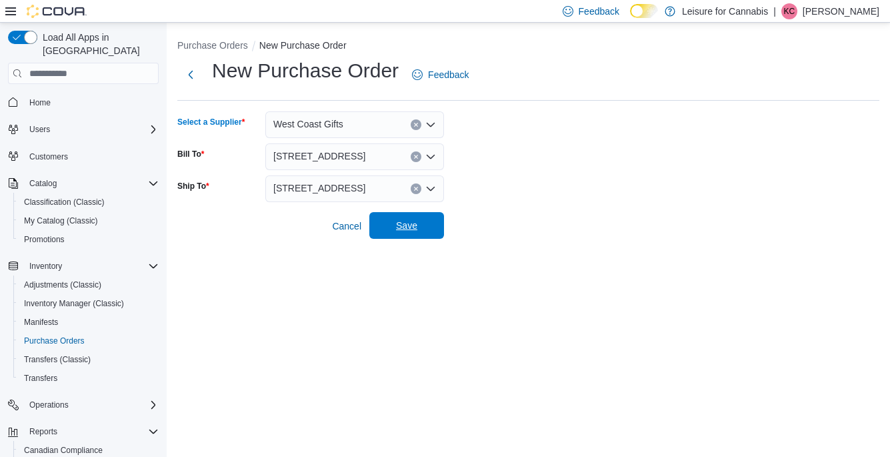
click at [388, 235] on span "Save" at bounding box center [406, 225] width 59 height 27
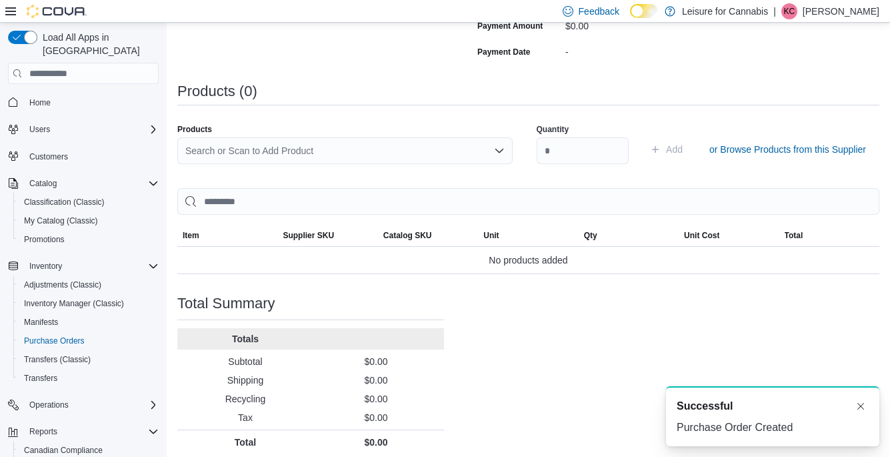
scroll to position [349, 0]
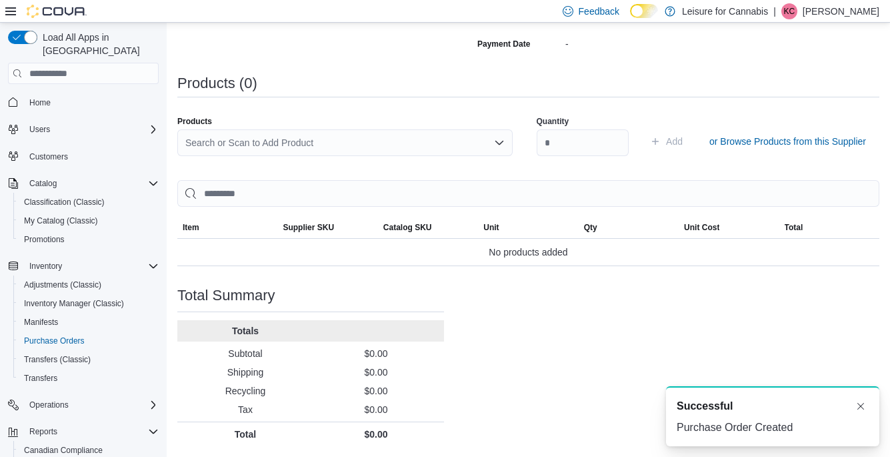
click at [313, 150] on div "Search or Scan to Add Product" at bounding box center [344, 142] width 335 height 27
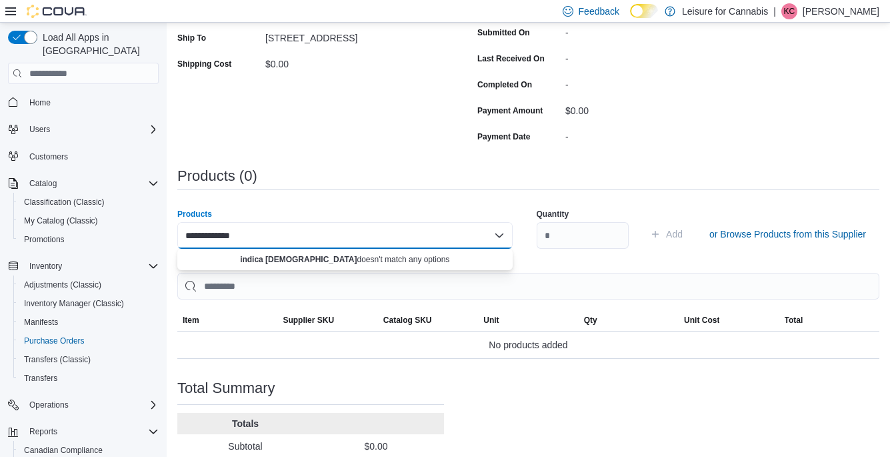
scroll to position [0, 0]
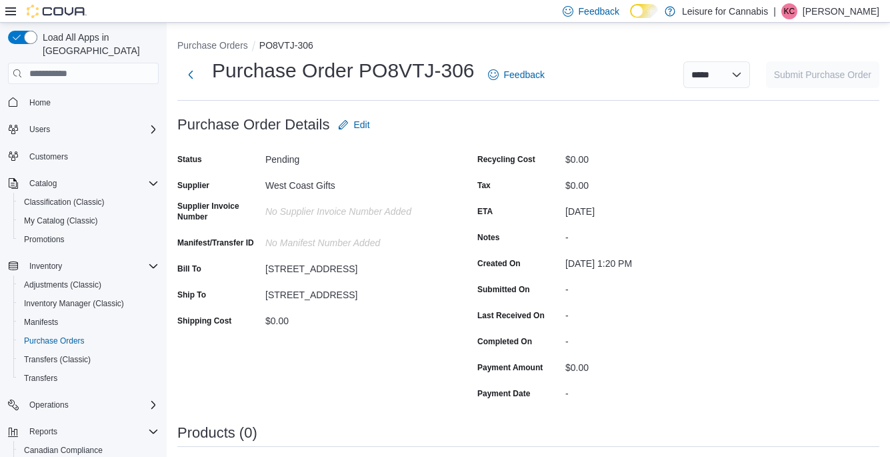
type input "**********"
click at [699, 68] on select "**********" at bounding box center [716, 74] width 67 height 27
select select "**********"
select select
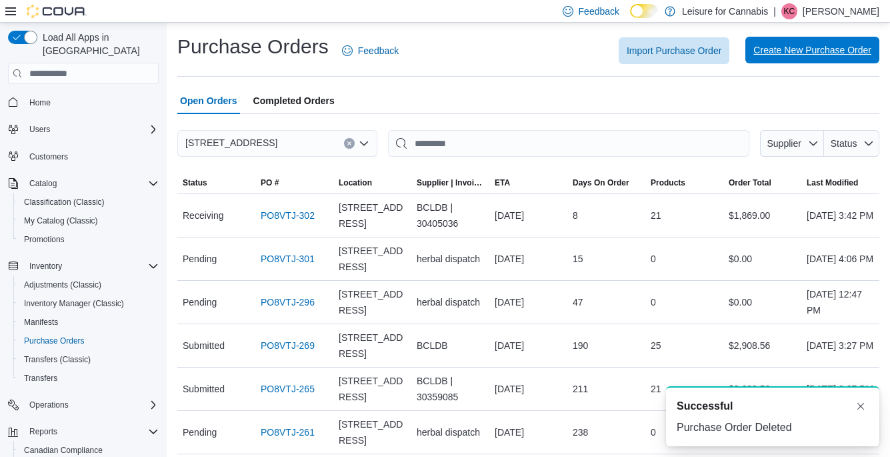
click at [796, 61] on span "Create New Purchase Order" at bounding box center [812, 50] width 118 height 27
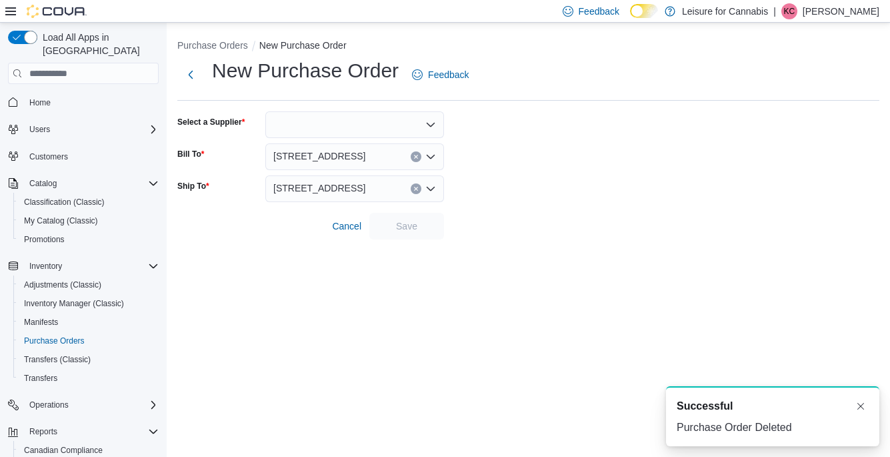
click at [395, 125] on div at bounding box center [354, 124] width 179 height 27
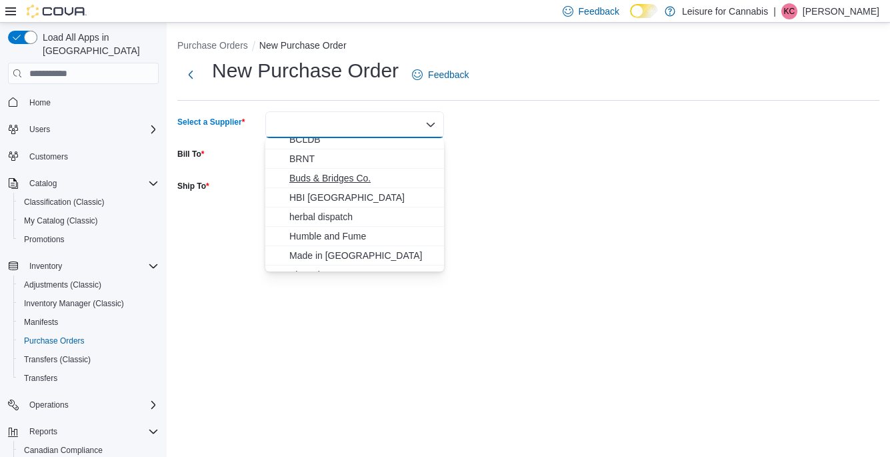
scroll to position [29, 0]
click at [335, 207] on button "herbal dispatch" at bounding box center [354, 214] width 179 height 19
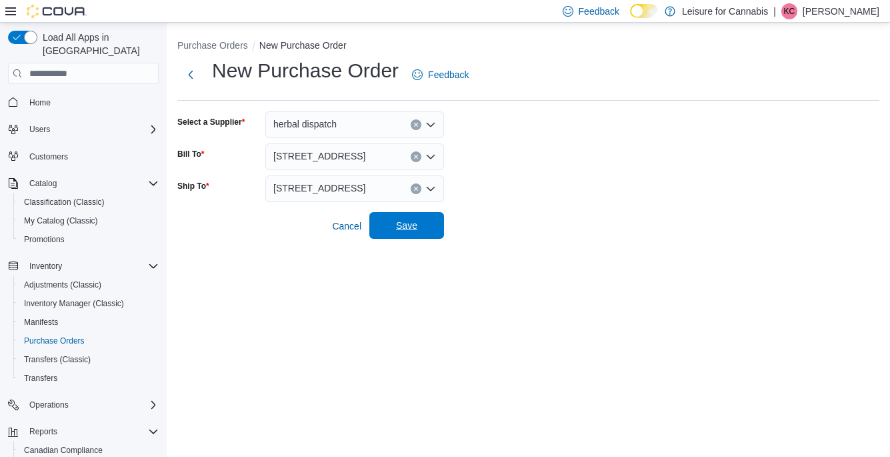
click at [414, 221] on span "Save" at bounding box center [406, 225] width 21 height 13
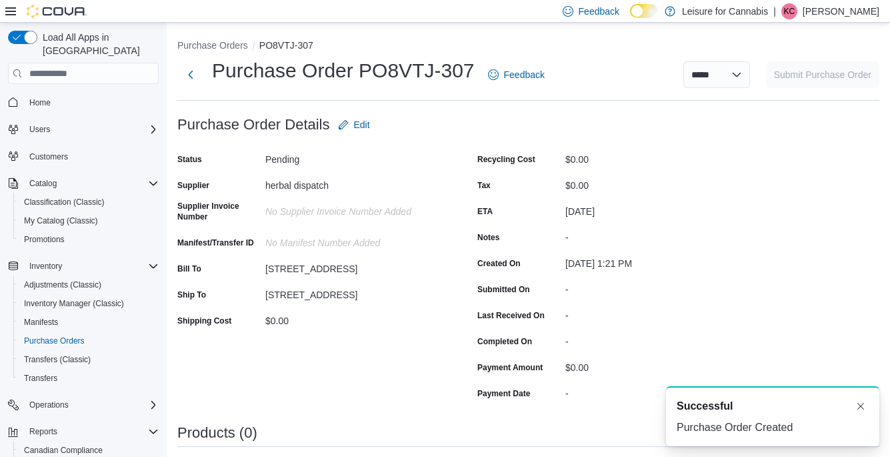
scroll to position [139, 0]
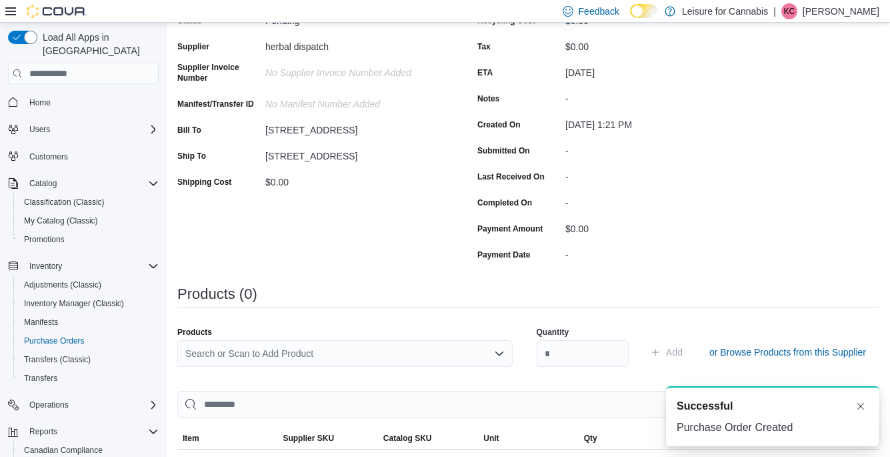
click at [266, 355] on div "Search or Scan to Add Product" at bounding box center [344, 353] width 335 height 27
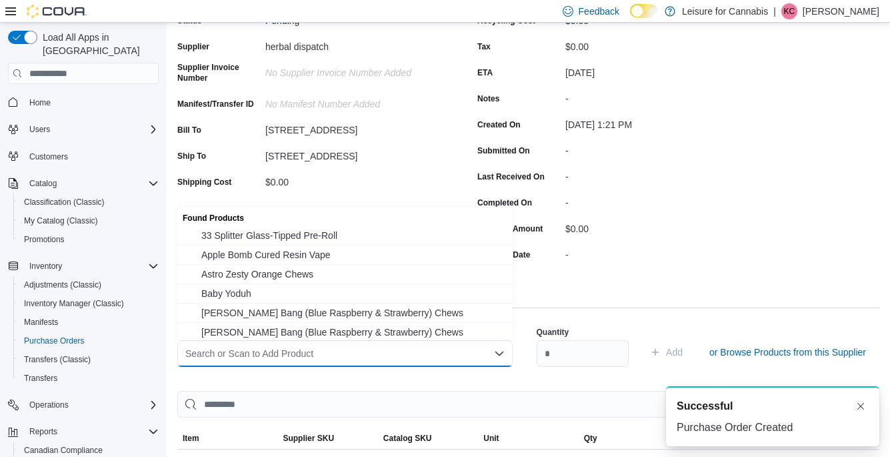
type input "*"
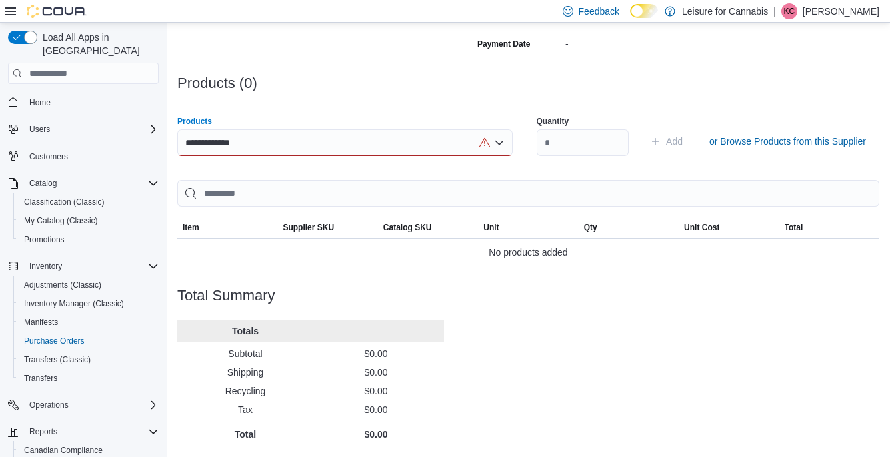
scroll to position [0, 0]
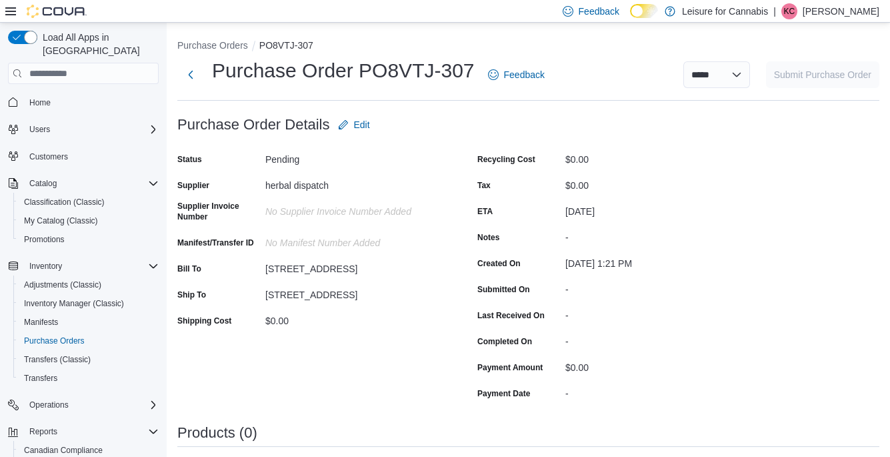
type input "**********"
click at [731, 74] on select "**********" at bounding box center [716, 74] width 67 height 27
select select "**********"
select select
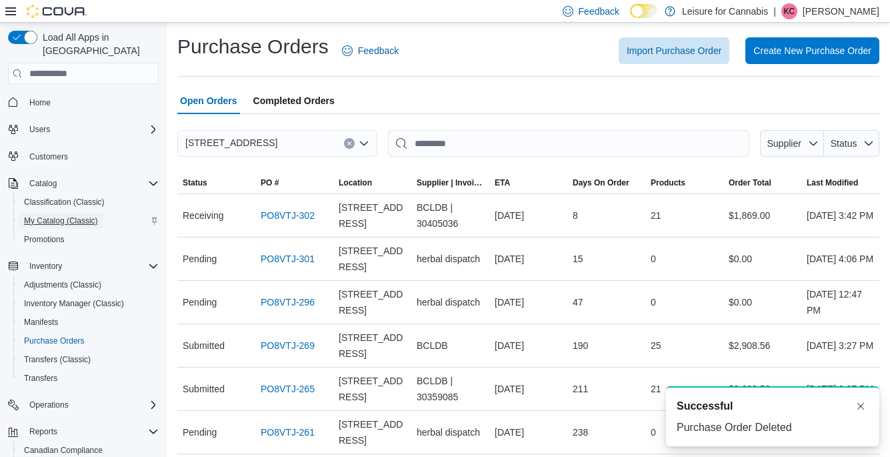
click at [84, 215] on span "My Catalog (Classic)" at bounding box center [61, 220] width 74 height 11
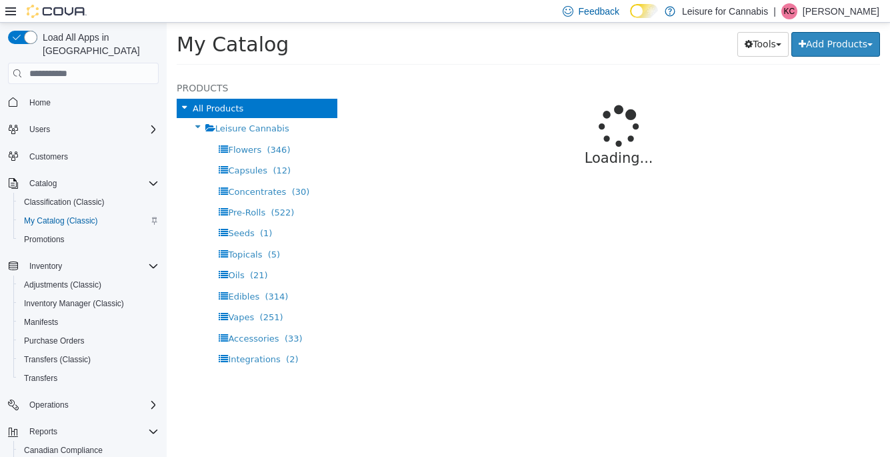
select select "**********"
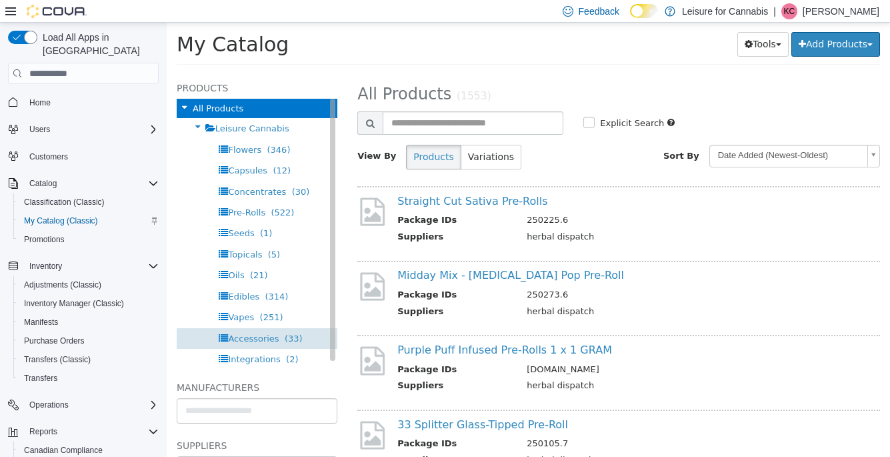
click at [285, 334] on span "(33)" at bounding box center [294, 338] width 18 height 10
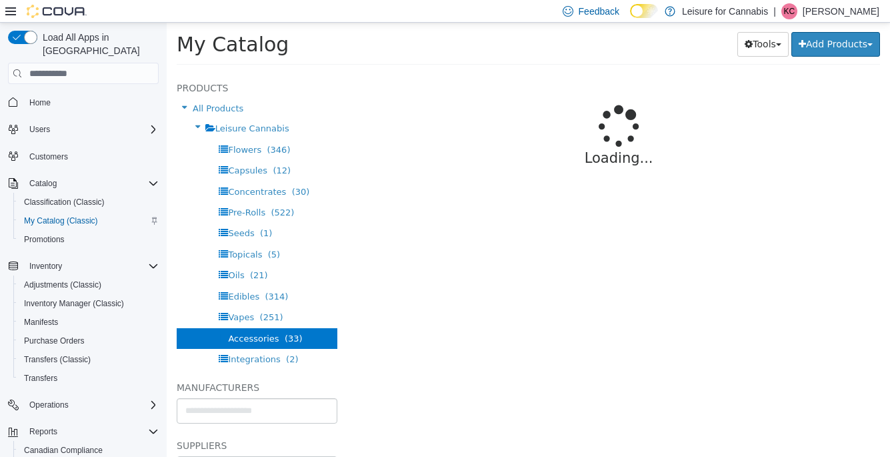
select select "**********"
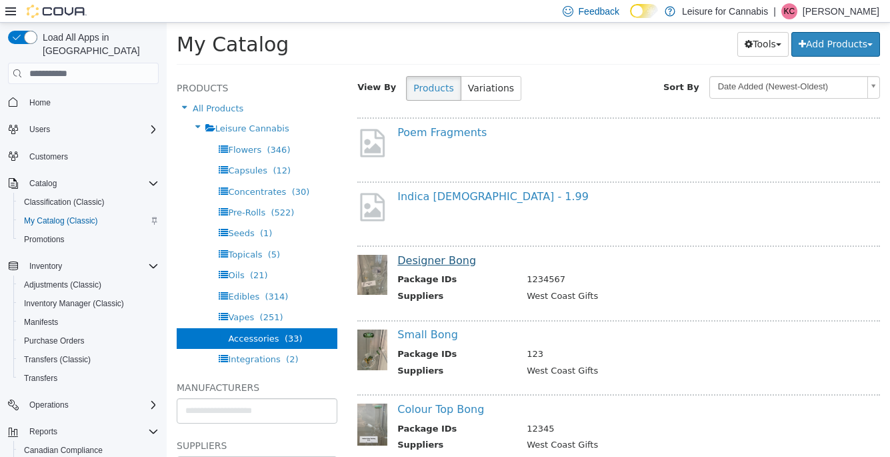
scroll to position [70, 0]
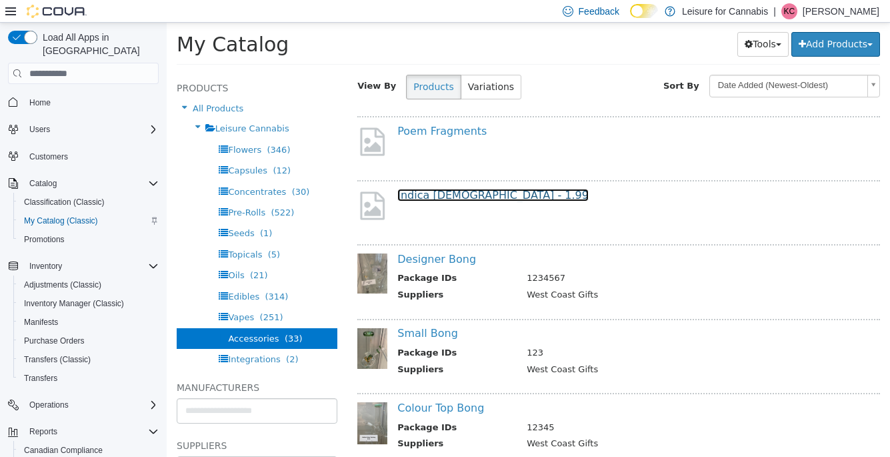
click at [461, 197] on link "Indica Gospel - 1.99" at bounding box center [492, 195] width 191 height 13
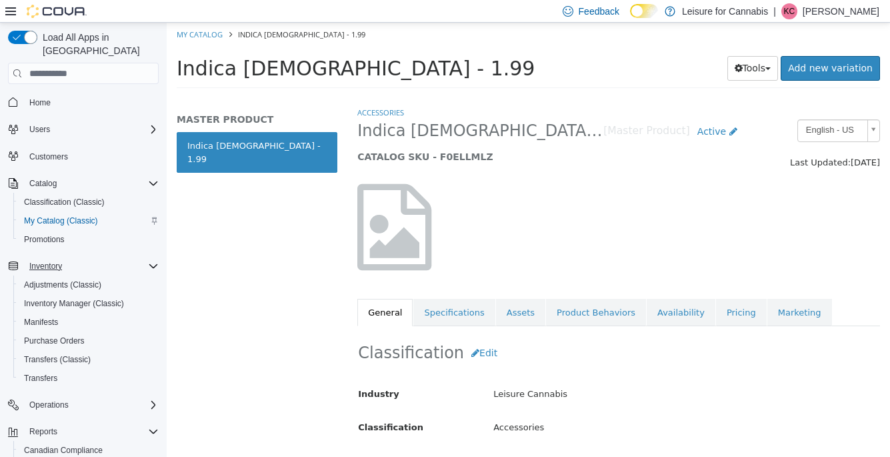
scroll to position [84, 0]
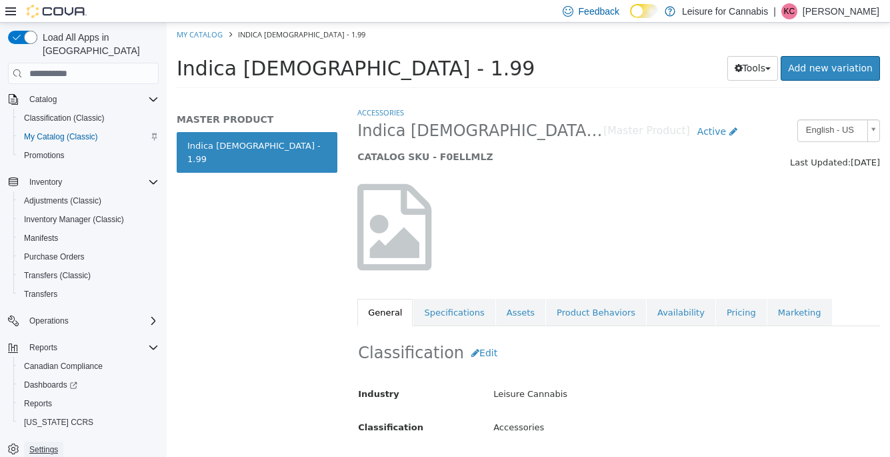
click at [46, 444] on span "Settings" at bounding box center [43, 449] width 29 height 11
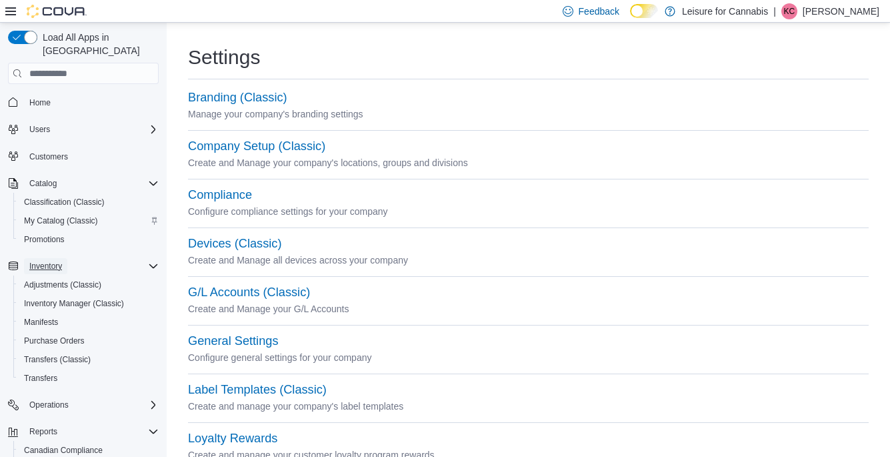
click at [55, 261] on span "Inventory" at bounding box center [45, 266] width 33 height 11
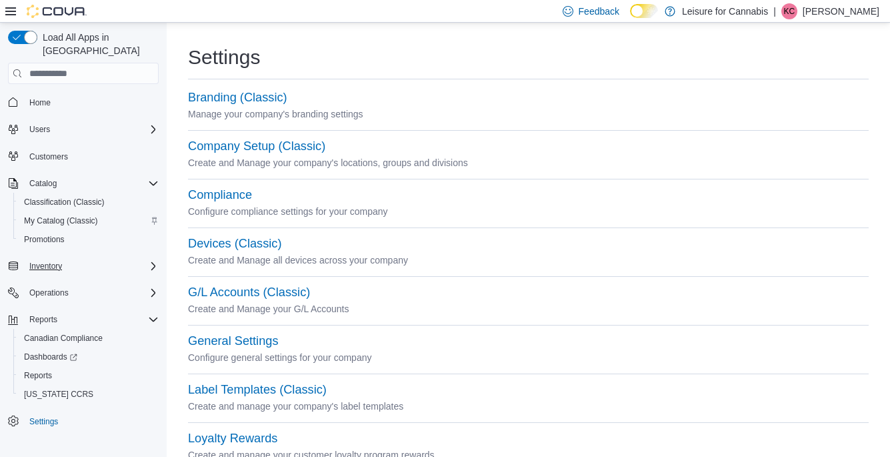
click at [155, 261] on icon "Complex example" at bounding box center [153, 266] width 11 height 11
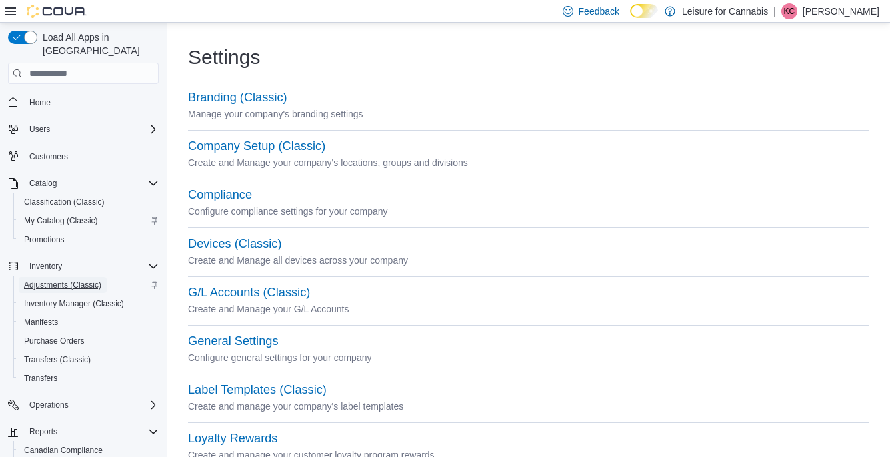
click at [89, 277] on span "Adjustments (Classic)" at bounding box center [62, 285] width 77 height 16
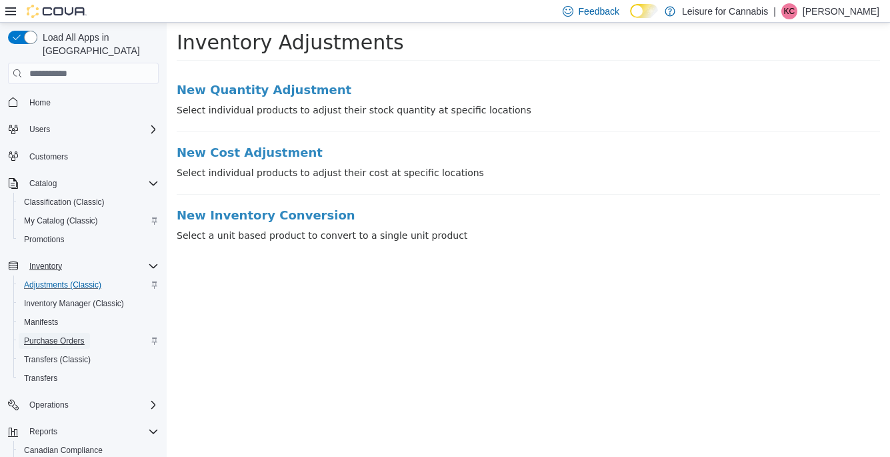
click at [73, 335] on span "Purchase Orders" at bounding box center [54, 340] width 61 height 11
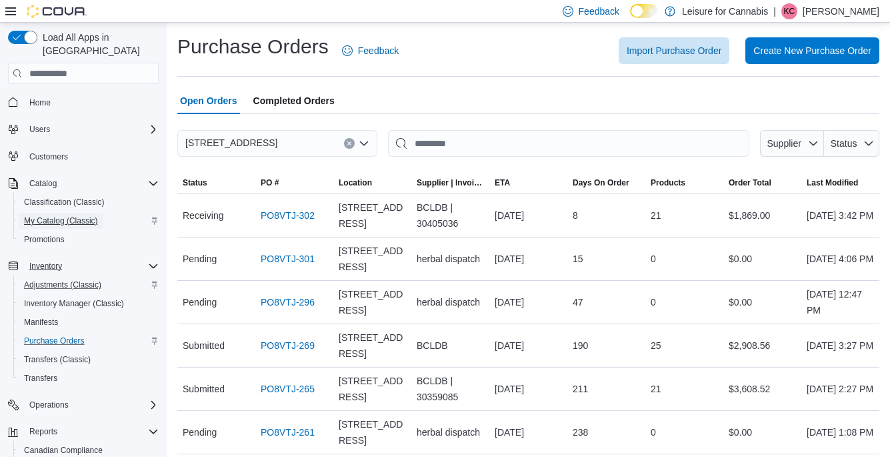
click at [49, 215] on span "My Catalog (Classic)" at bounding box center [61, 220] width 74 height 11
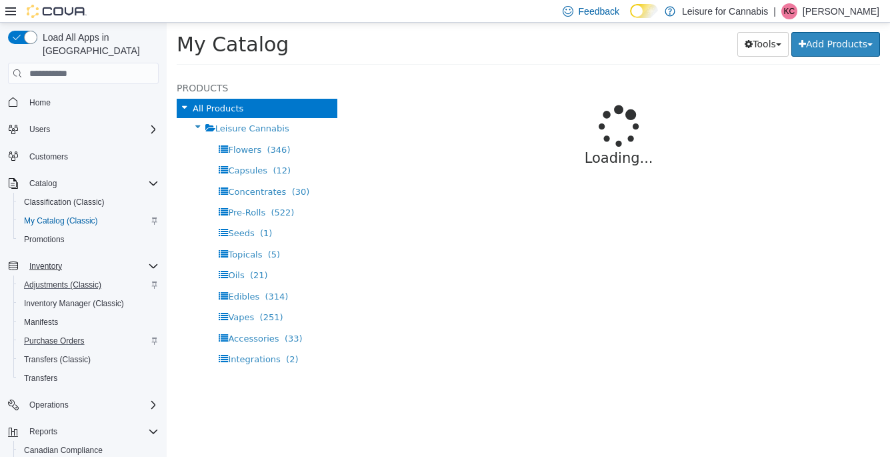
select select "**********"
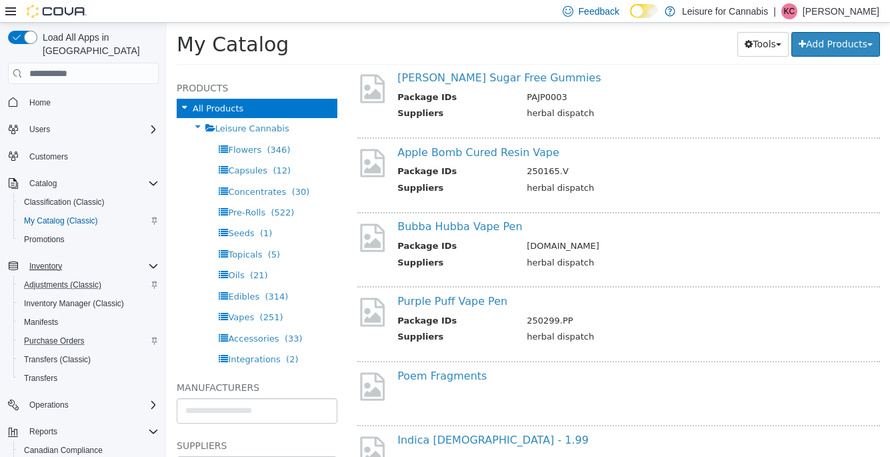
scroll to position [868, 0]
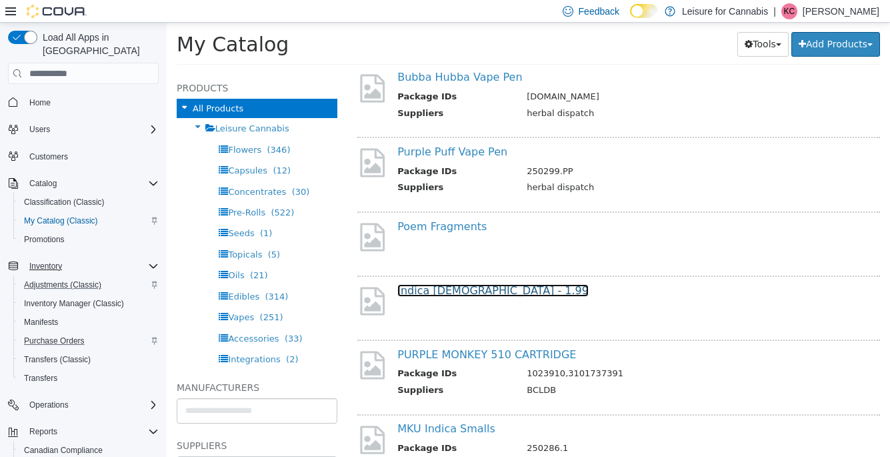
click at [440, 294] on link "Indica Gospel - 1.99" at bounding box center [492, 290] width 191 height 13
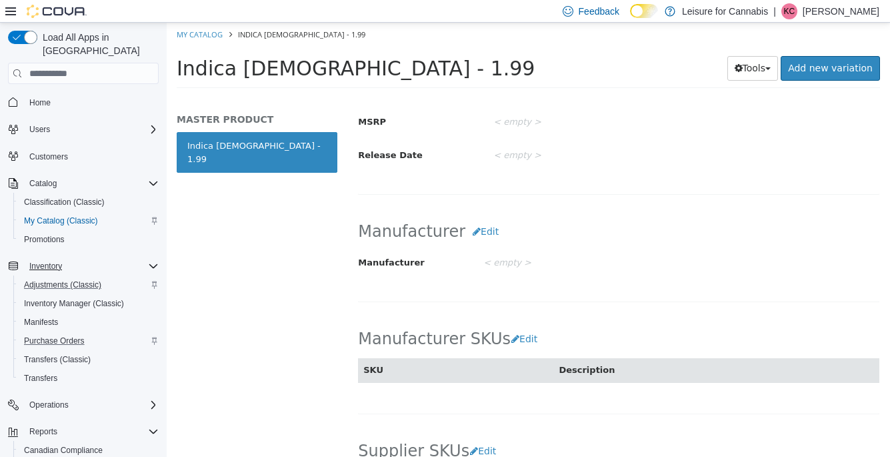
scroll to position [694, 0]
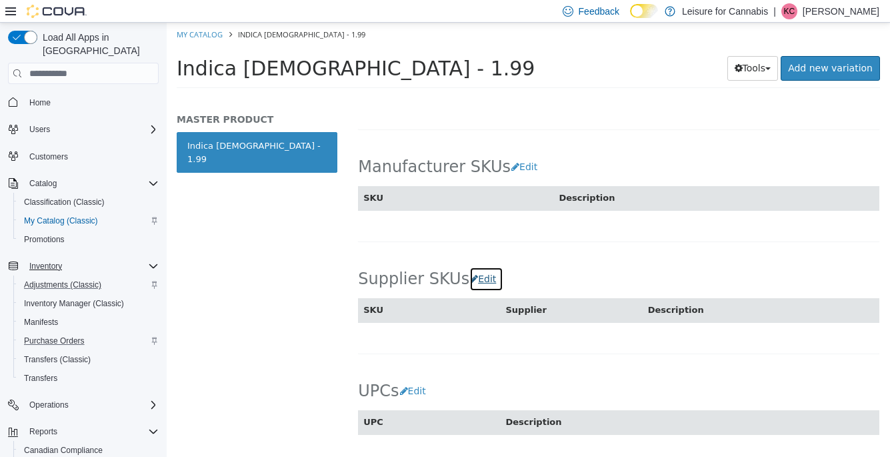
click at [480, 279] on button "Edit" at bounding box center [486, 279] width 34 height 25
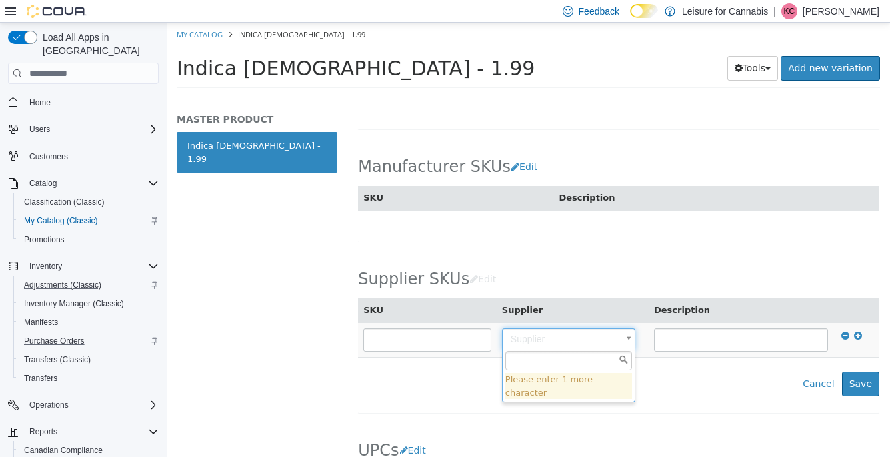
click at [583, 97] on body "Saving Bulk Changes... × My Catalog Indica Gospel - 1.99 Indica Gospel - 1.99 T…" at bounding box center [528, 60] width 723 height 74
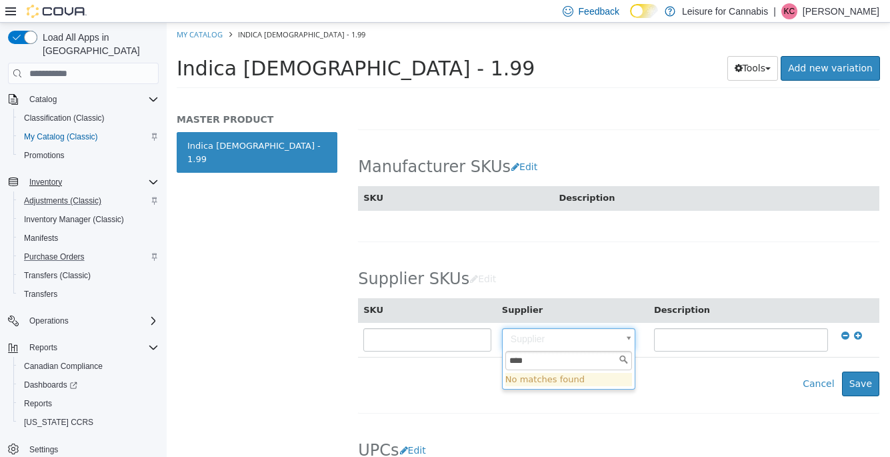
type input "****"
click at [6, 13] on icon at bounding box center [10, 11] width 11 height 11
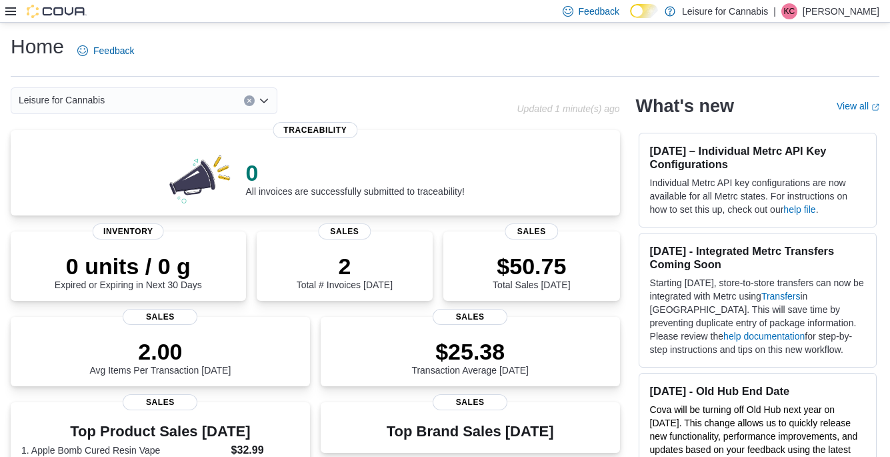
click at [13, 9] on icon at bounding box center [10, 11] width 11 height 11
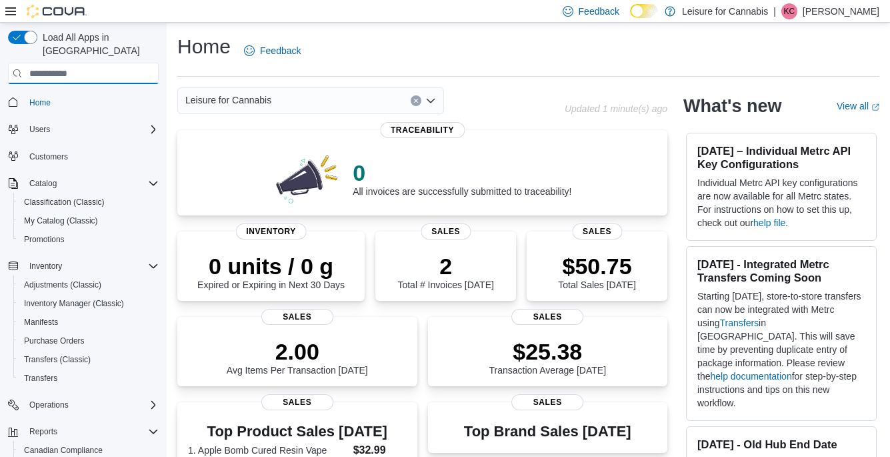
click at [77, 63] on input "search" at bounding box center [83, 73] width 151 height 21
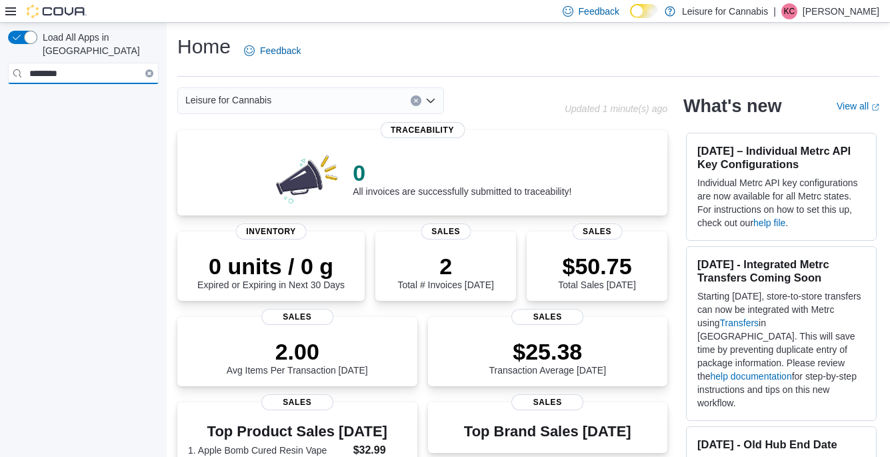
type input "********"
click at [28, 38] on button "button" at bounding box center [22, 37] width 29 height 13
click at [17, 39] on button "button" at bounding box center [22, 37] width 29 height 13
click at [750, 15] on p "Leisure for Cannabis" at bounding box center [725, 11] width 86 height 16
click at [5, 13] on icon at bounding box center [10, 11] width 11 height 11
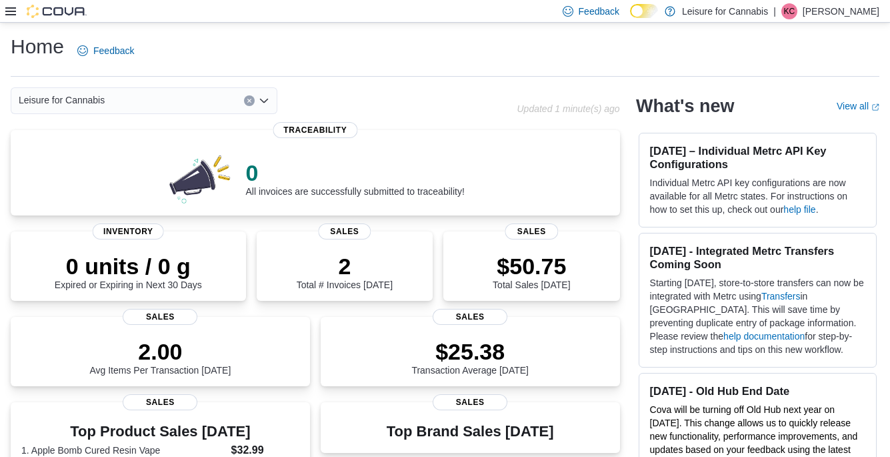
click at [11, 13] on icon at bounding box center [10, 11] width 11 height 11
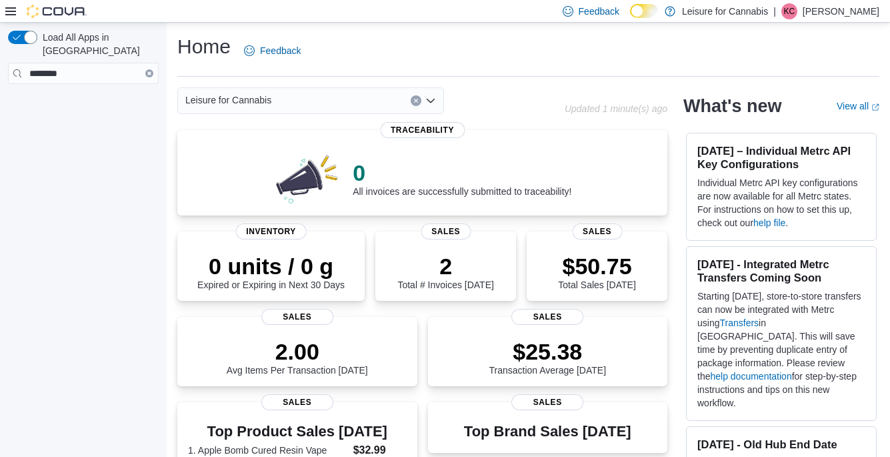
click at [11, 13] on icon at bounding box center [10, 11] width 11 height 11
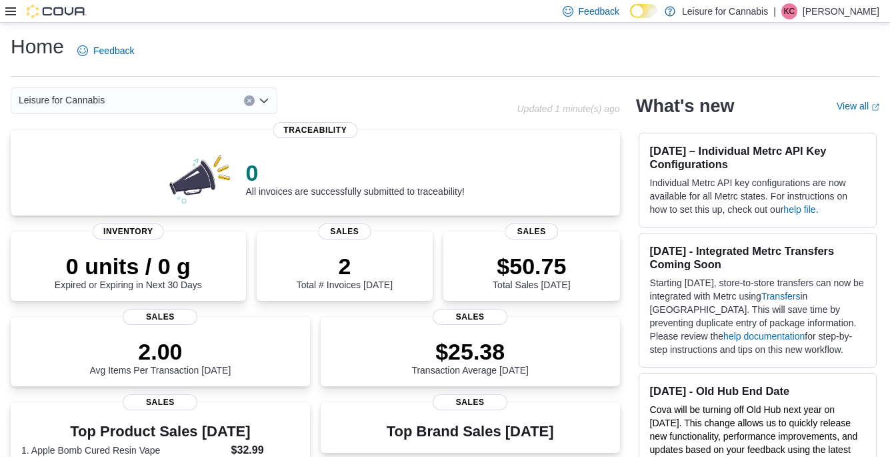
click at [11, 13] on icon at bounding box center [10, 11] width 11 height 11
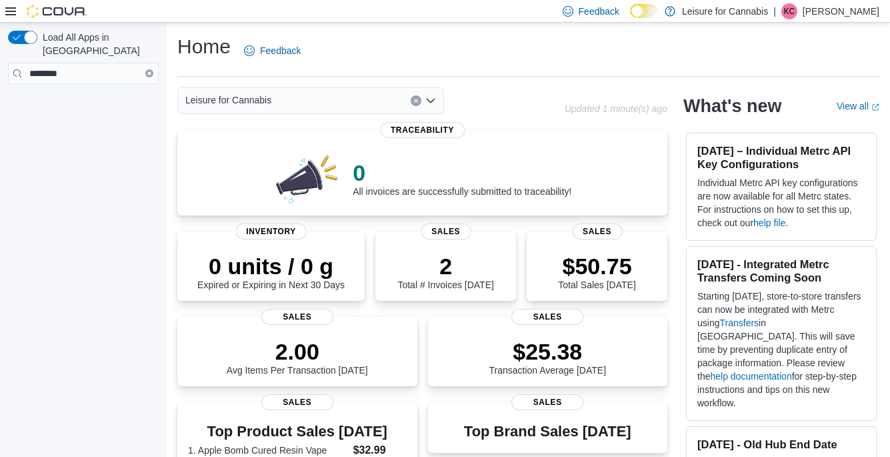
click at [147, 69] on button "Clear input" at bounding box center [149, 73] width 8 height 8
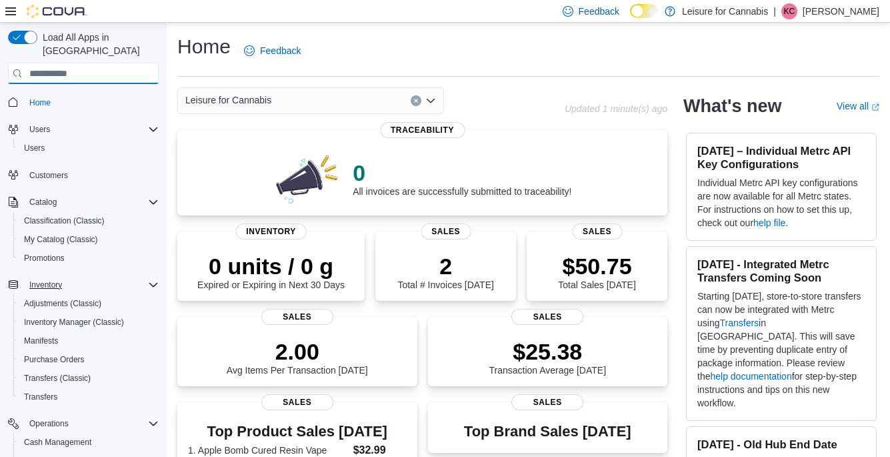
scroll to position [140, 0]
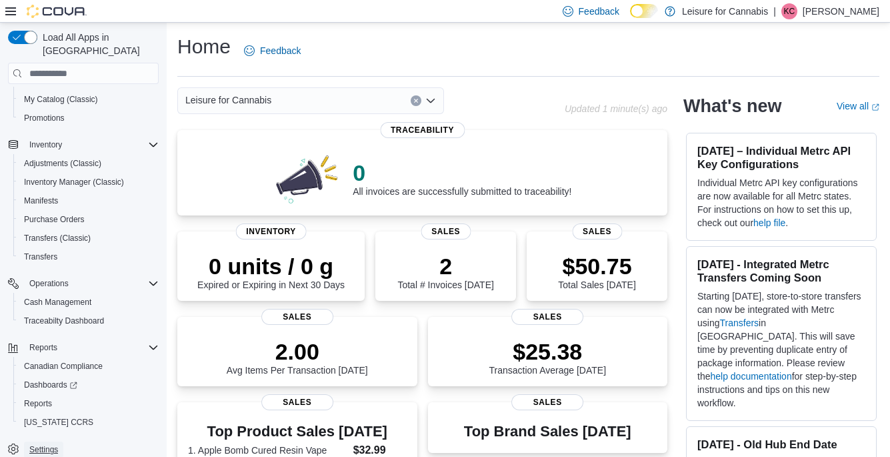
click at [47, 444] on span "Settings" at bounding box center [43, 449] width 29 height 11
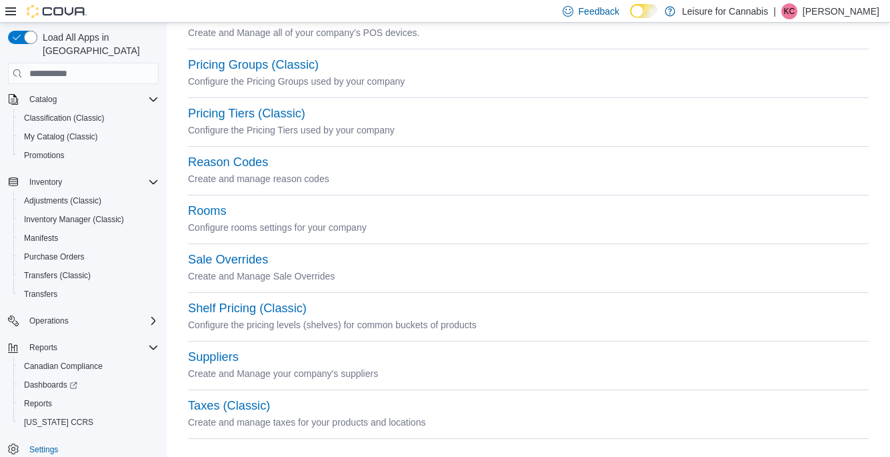
scroll to position [569, 0]
click at [215, 350] on button "Suppliers" at bounding box center [213, 356] width 51 height 14
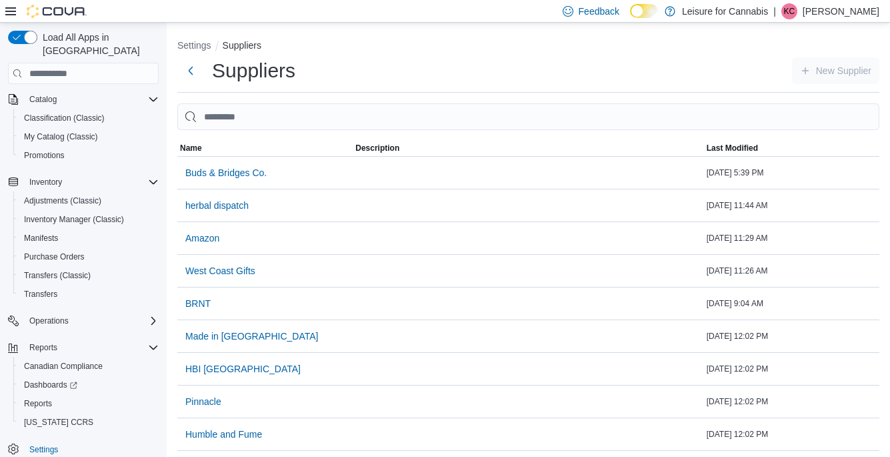
click at [842, 12] on p "[PERSON_NAME]" at bounding box center [841, 11] width 77 height 16
click at [788, 64] on span "Help" at bounding box center [784, 67] width 19 height 13
